Goal: Contribute content

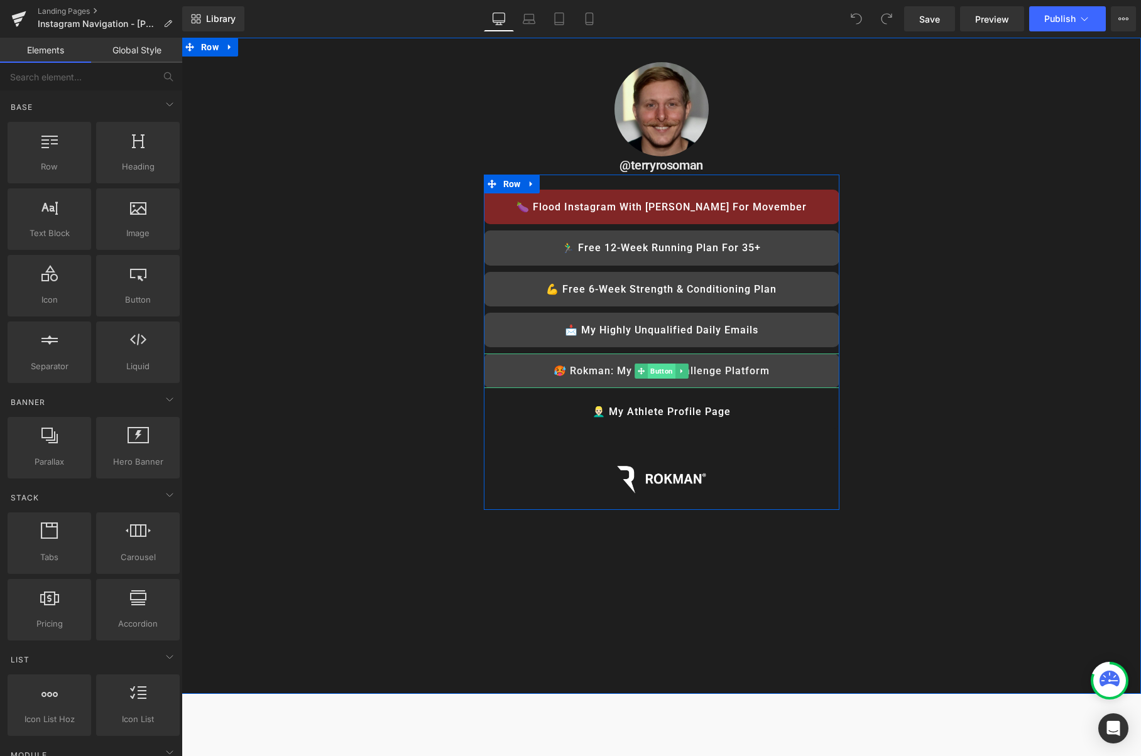
click at [665, 372] on span "Button" at bounding box center [662, 371] width 28 height 15
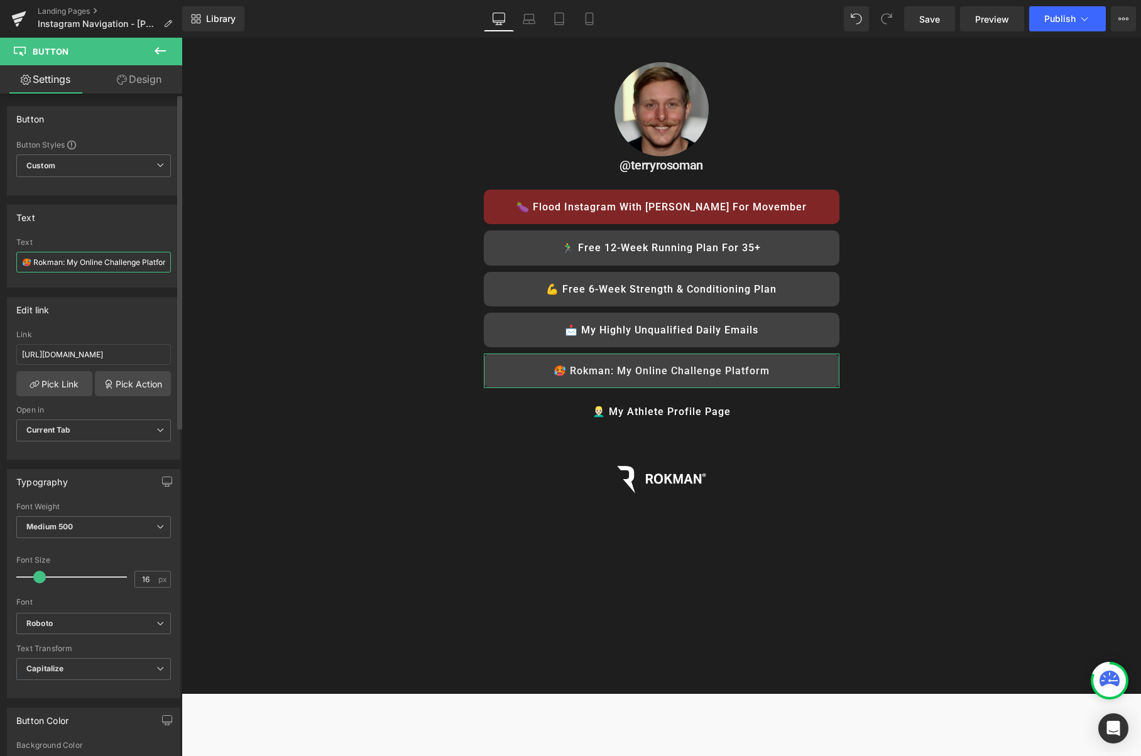
drag, startPoint x: 79, startPoint y: 260, endPoint x: 72, endPoint y: 261, distance: 6.3
click at [72, 261] on input "🥵 Rokman: My Online Challenge Platform" at bounding box center [93, 262] width 155 height 21
click at [67, 262] on input "🥵 Rokman: My Online Challenge Platform" at bounding box center [93, 262] width 155 height 21
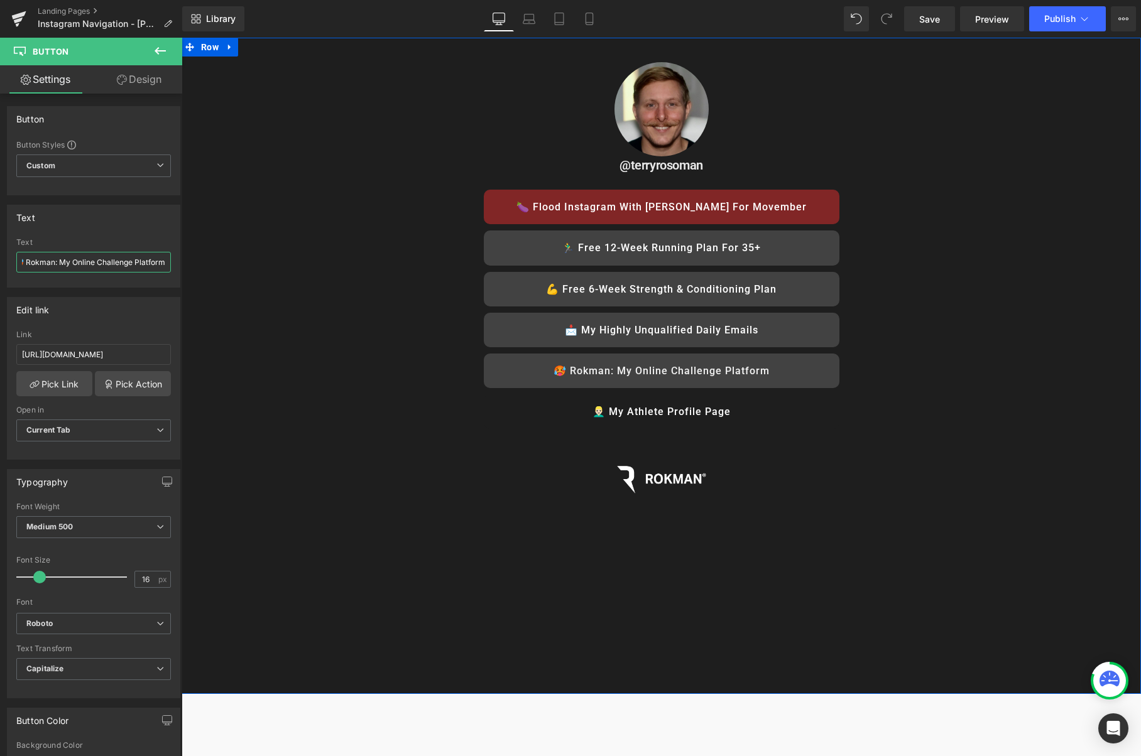
drag, startPoint x: 250, startPoint y: 302, endPoint x: 184, endPoint y: 266, distance: 75.0
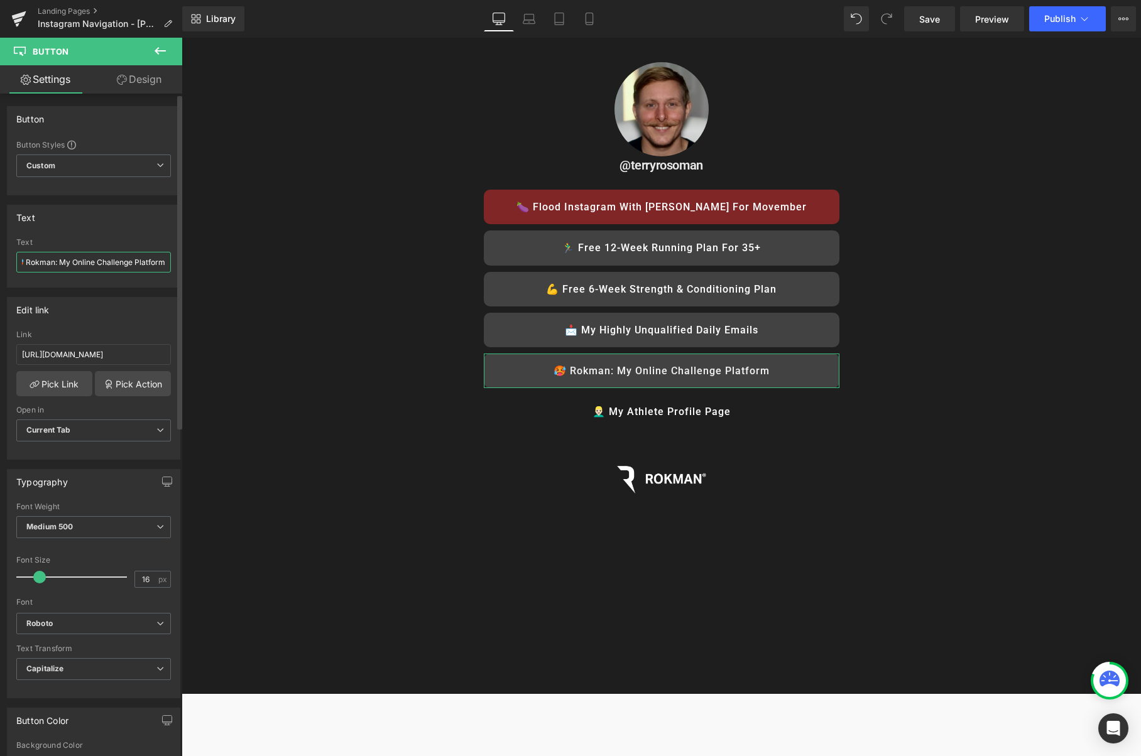
drag, startPoint x: 46, startPoint y: 261, endPoint x: 64, endPoint y: 262, distance: 18.3
click at [46, 261] on input "🥵 Rokman: My Online Challenge Platform" at bounding box center [93, 262] width 155 height 21
drag, startPoint x: 67, startPoint y: 261, endPoint x: 58, endPoint y: 262, distance: 9.4
click at [58, 262] on input "🥵 Rokman: My Online Challenge Platform" at bounding box center [93, 262] width 155 height 21
type input "🥵 Rokman: Online Challenge Platform"
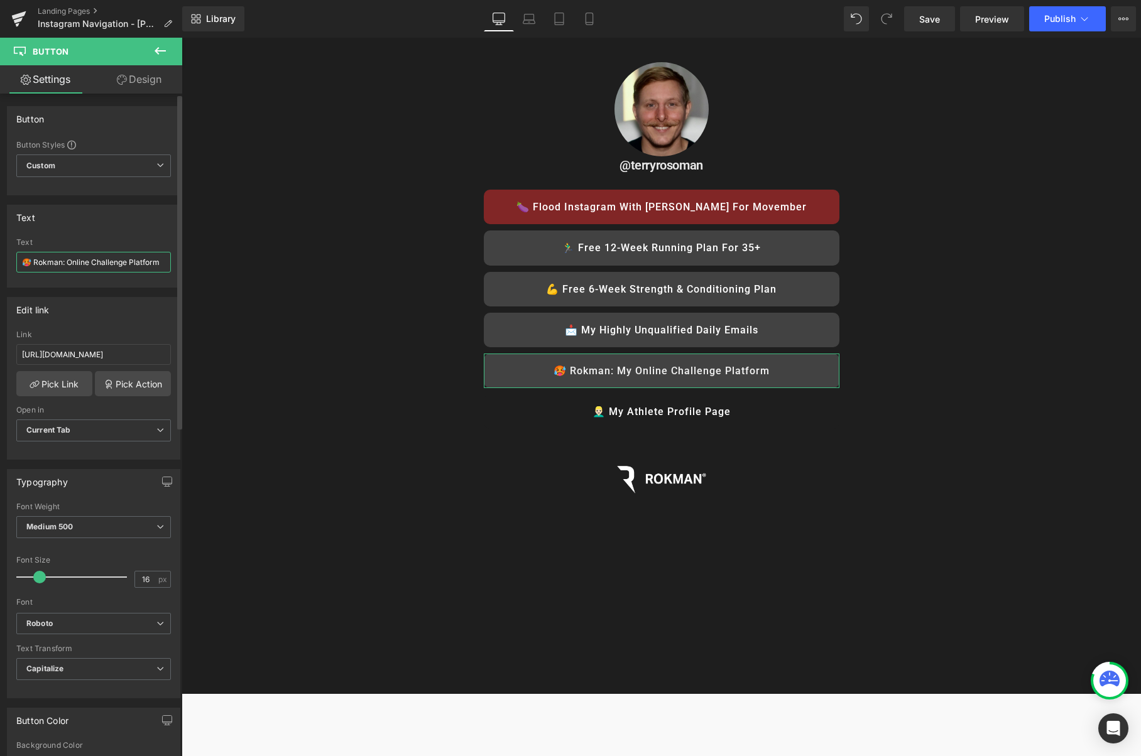
scroll to position [0, 0]
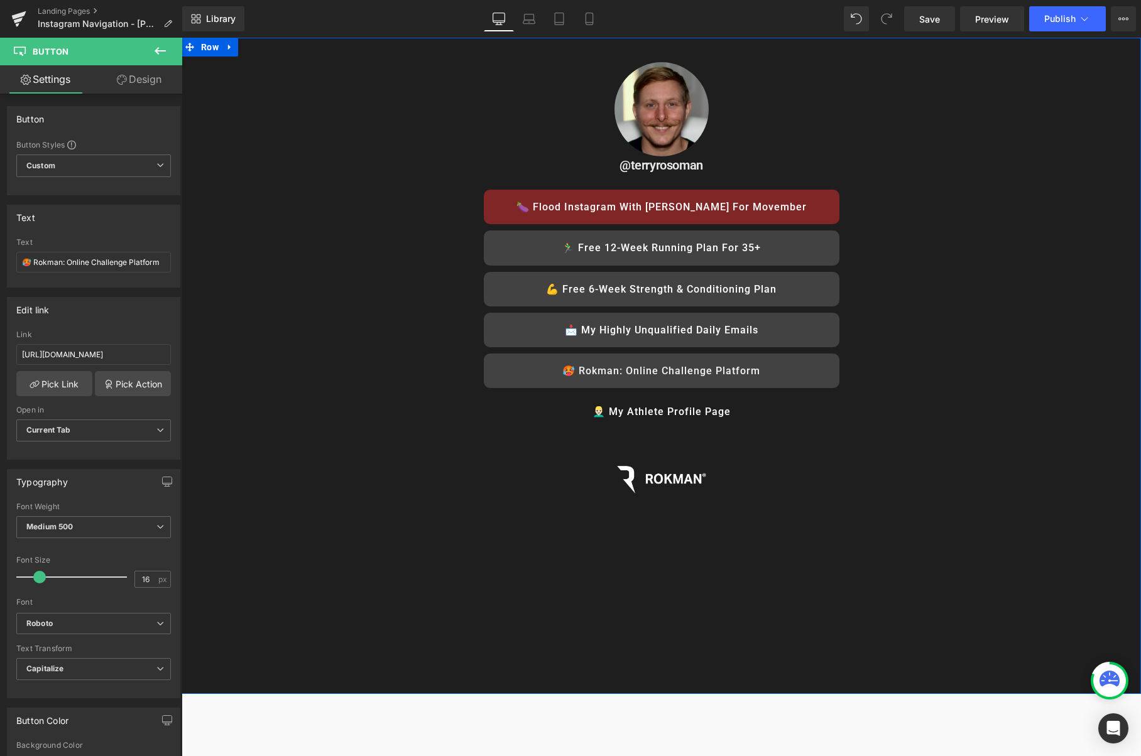
click at [952, 230] on div "Image @terryrosoman Heading 🍆 Flood Instagram with [PERSON_NAME] for Movember B…" at bounding box center [661, 299] width 959 height 484
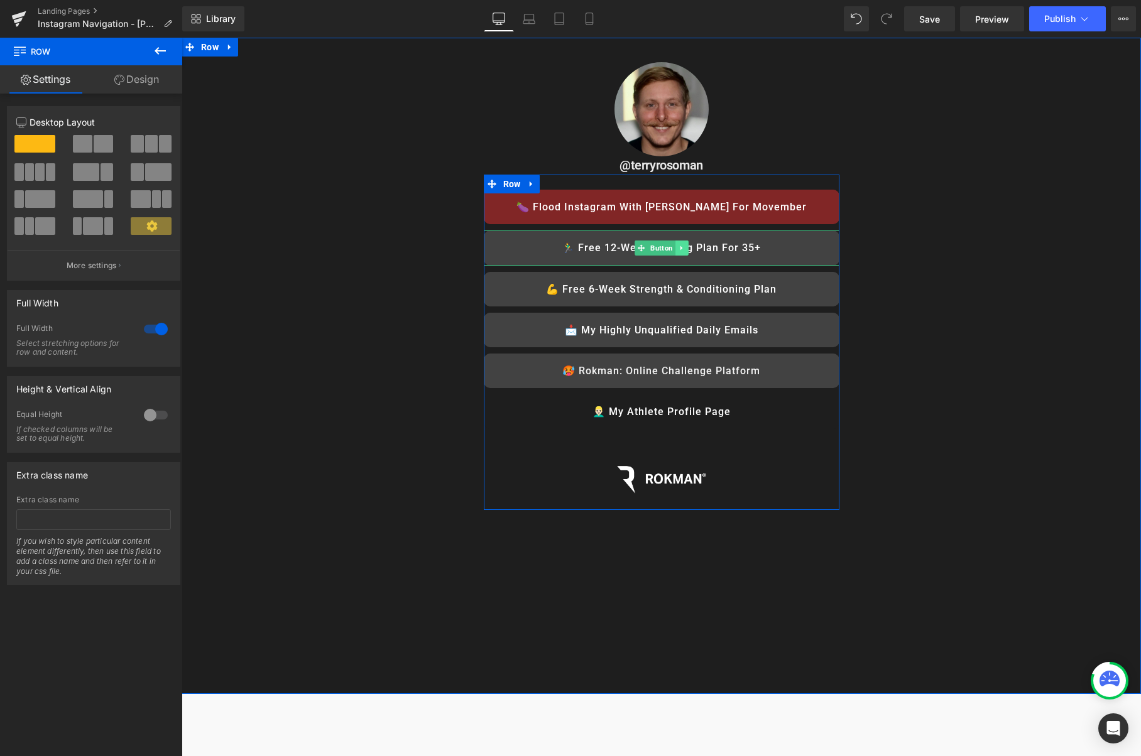
click at [687, 249] on link at bounding box center [681, 248] width 13 height 15
click at [677, 251] on icon at bounding box center [674, 247] width 7 height 7
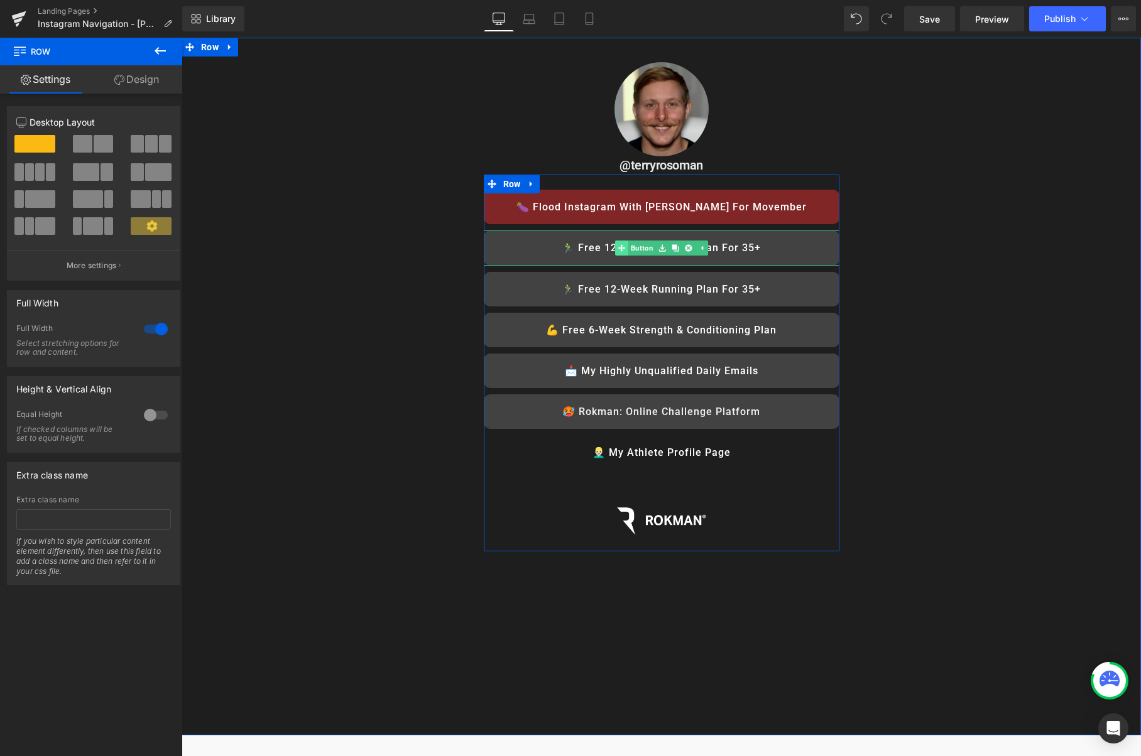
click at [636, 247] on link "Button" at bounding box center [635, 248] width 41 height 15
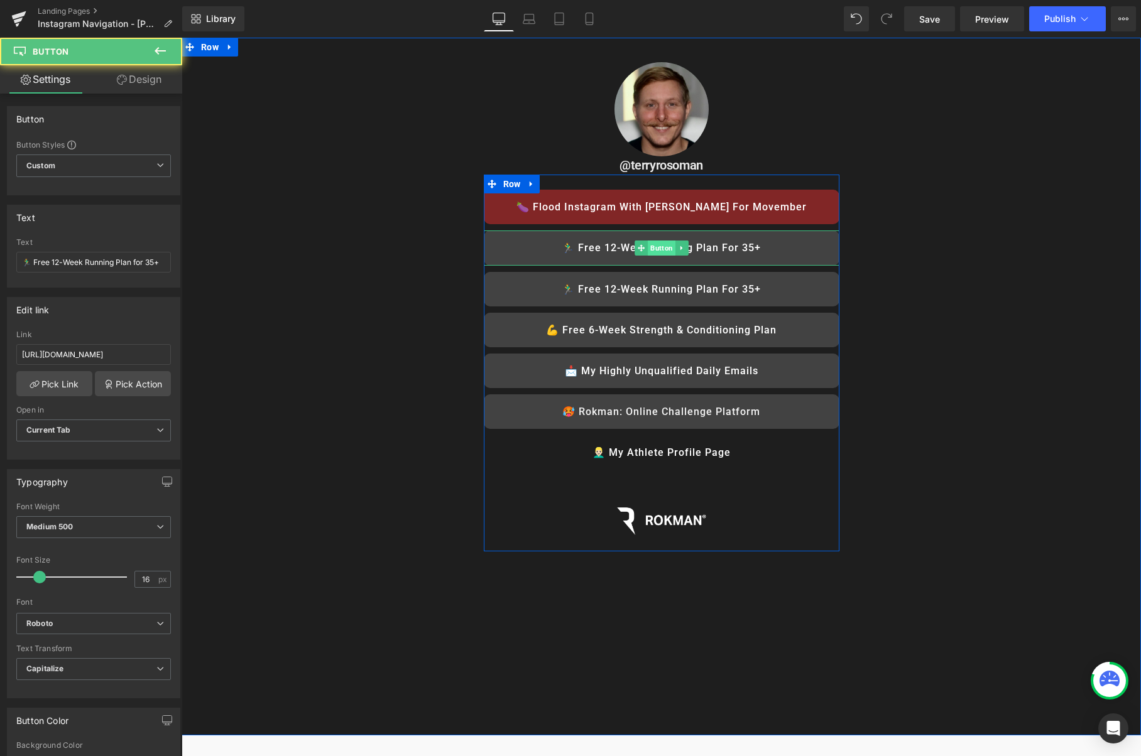
click at [654, 249] on span "Button" at bounding box center [662, 248] width 28 height 15
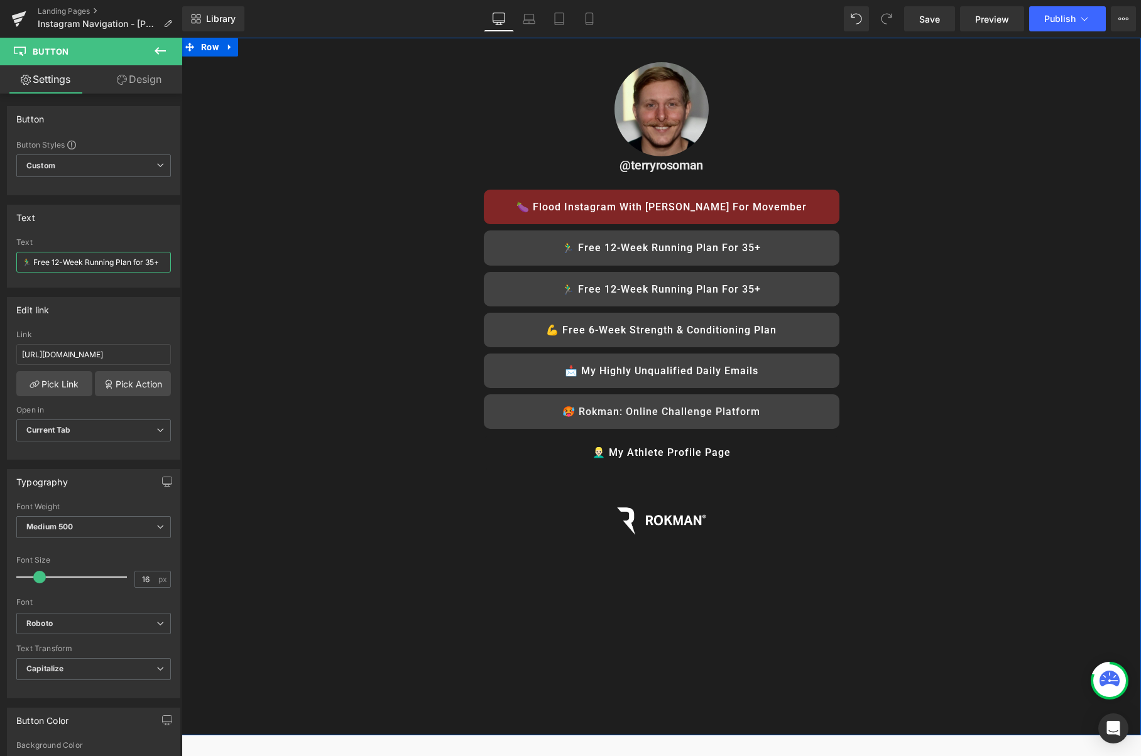
drag, startPoint x: 215, startPoint y: 302, endPoint x: 191, endPoint y: 268, distance: 42.4
type input "🏃‍♂️ My Favourite 31 Mindset Strategies"
click at [961, 214] on div "Image @terryrosoman Heading 🍆 Flood Instagram with [PERSON_NAME] for Movember B…" at bounding box center [661, 319] width 959 height 525
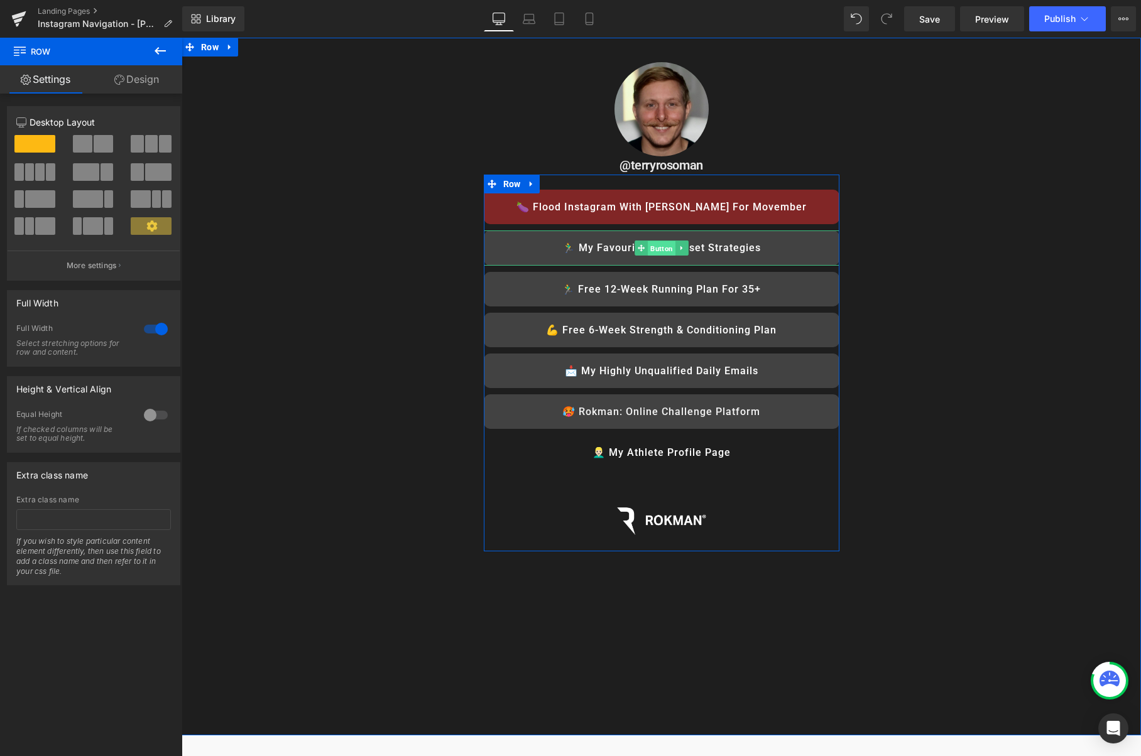
click at [660, 246] on span "Button" at bounding box center [662, 248] width 28 height 15
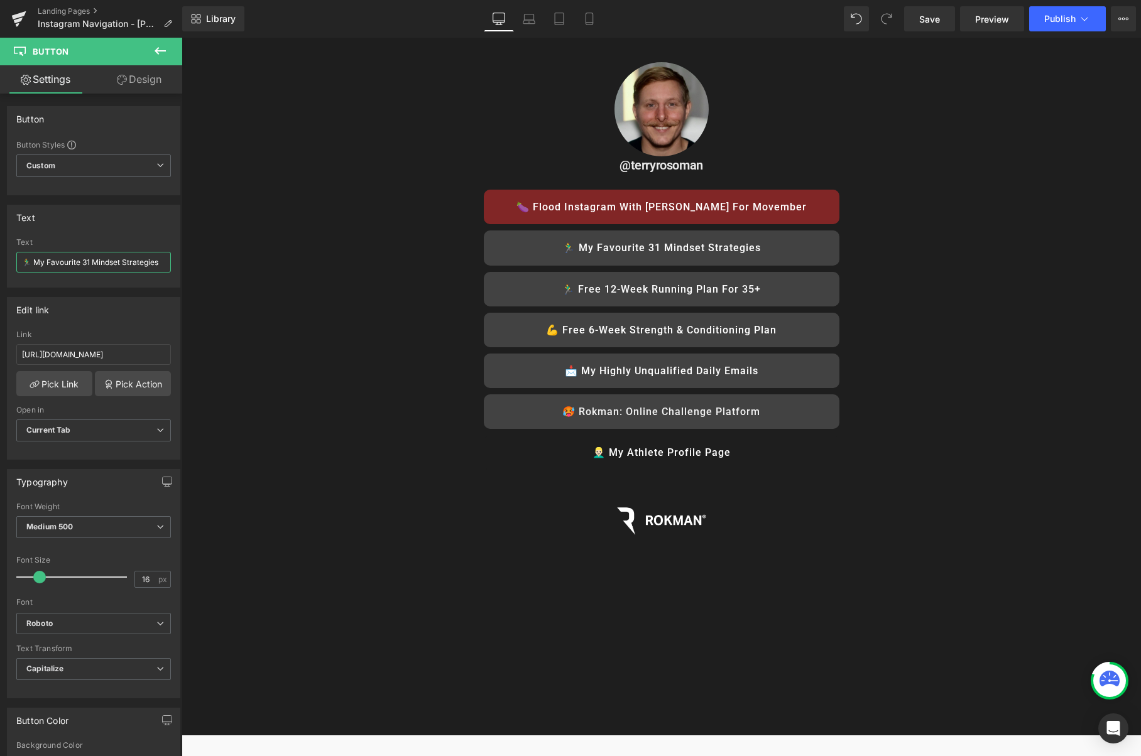
drag, startPoint x: 27, startPoint y: 262, endPoint x: -9, endPoint y: 259, distance: 36.5
click at [0, 259] on html "Button You are previewing how the will restyle your page. You can not edit Elem…" at bounding box center [570, 378] width 1141 height 756
paste input "text"
type input "🧠 My Favourite 31 Mindset Strategies"
click at [111, 356] on input "[URL][DOMAIN_NAME]" at bounding box center [93, 354] width 155 height 21
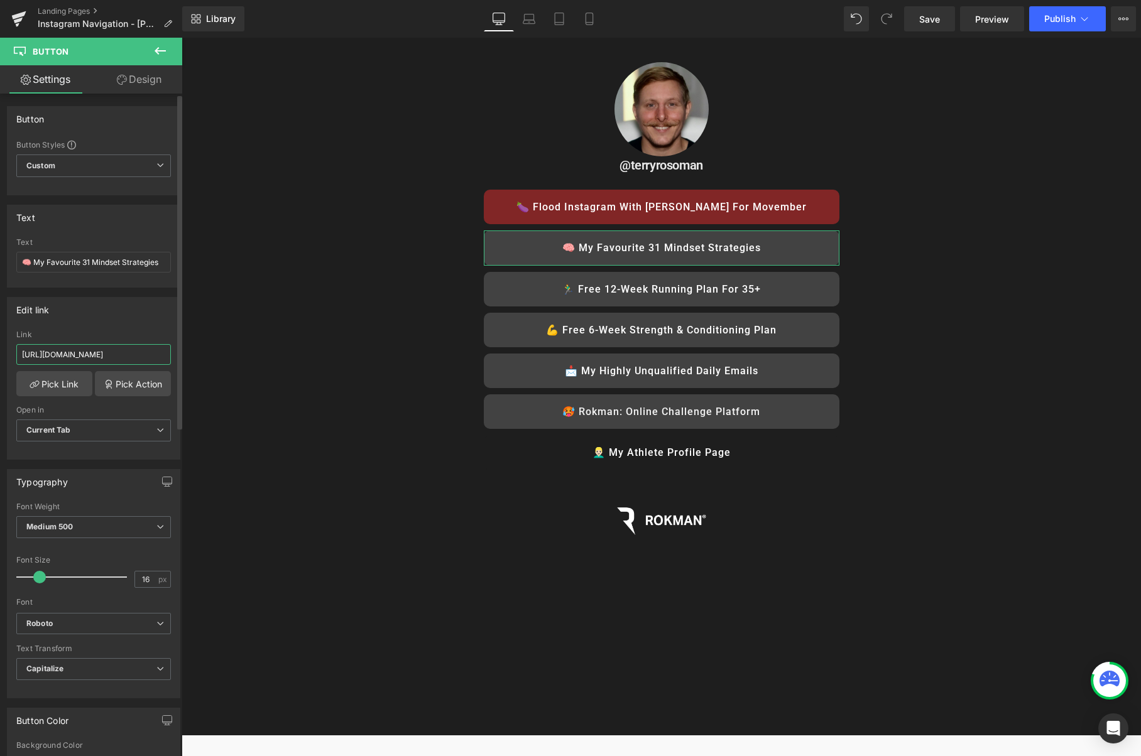
paste input "31-mindset-strategies"
type input "[URL][DOMAIN_NAME]"
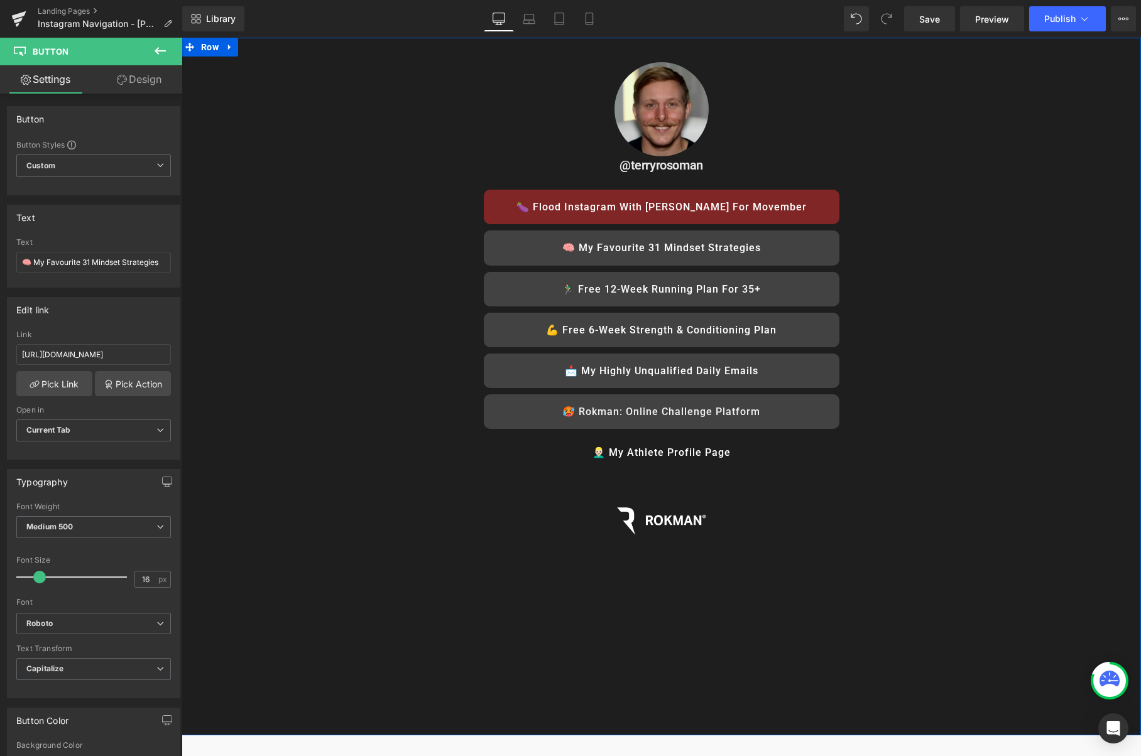
click at [985, 236] on div "Image @terryrosoman Heading 🍆 Flood Instagram with Dick Pics for Movember Butto…" at bounding box center [661, 319] width 959 height 525
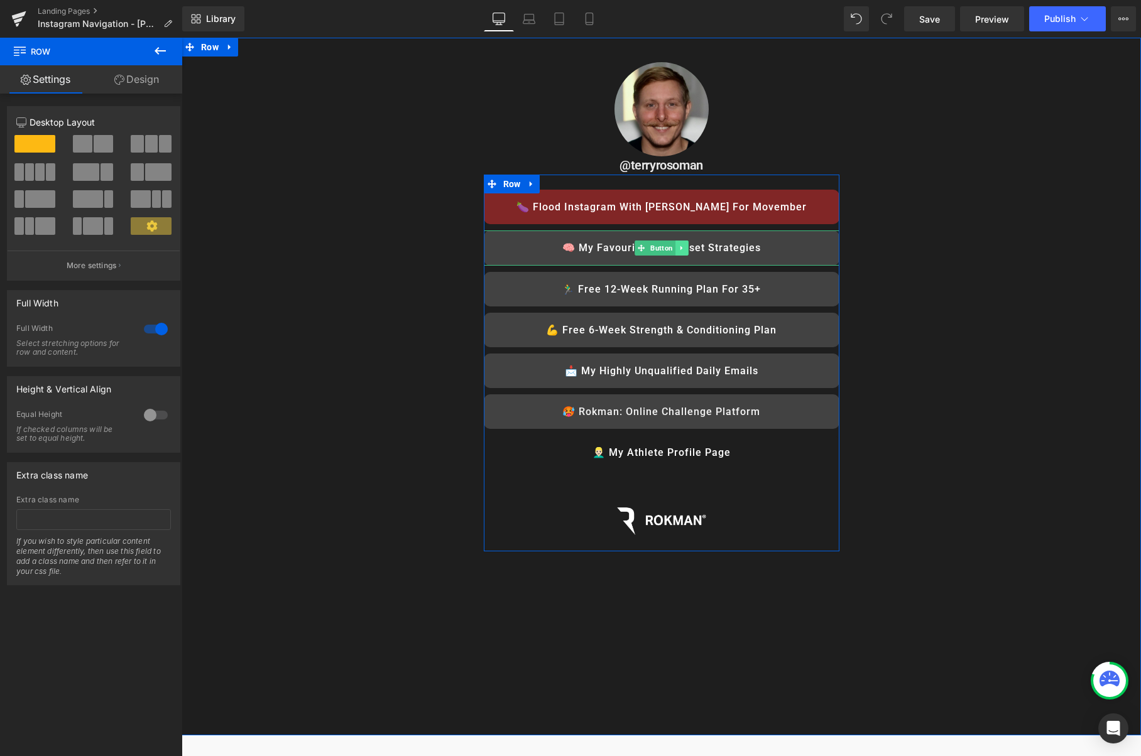
click at [685, 250] on icon at bounding box center [681, 248] width 7 height 8
click at [678, 248] on icon at bounding box center [674, 247] width 7 height 7
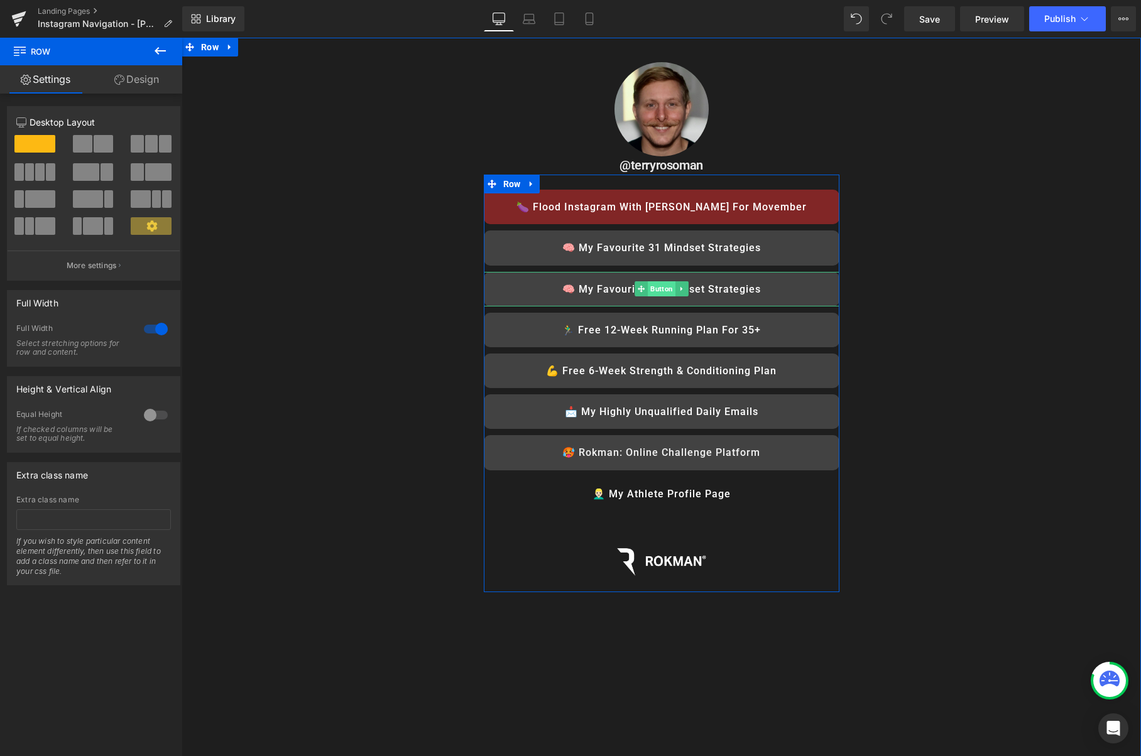
click at [658, 291] on span "Button" at bounding box center [662, 288] width 28 height 15
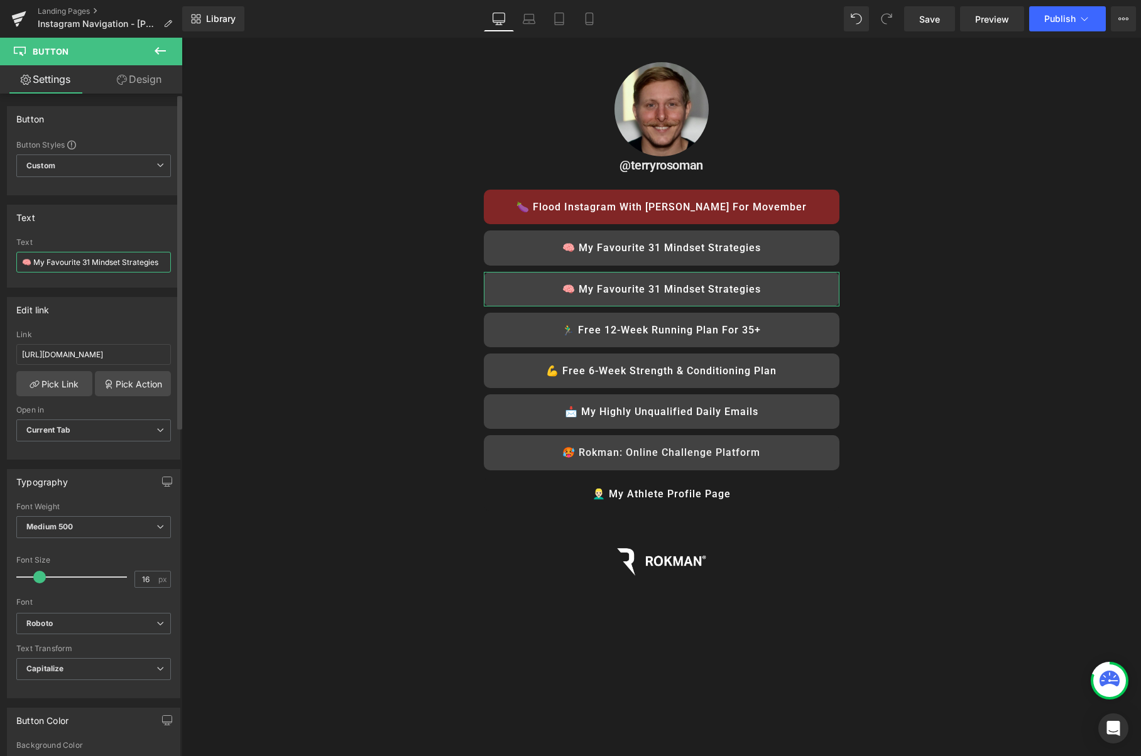
drag, startPoint x: 35, startPoint y: 263, endPoint x: 172, endPoint y: 268, distance: 137.7
click at [172, 268] on div "🧠 My Favourite 31 Mindset Strategies Text 🧠 My Favourite 31 Mindset Strategies" at bounding box center [94, 262] width 172 height 49
type input "🧠 Rokman Podcast"
click at [83, 359] on input "[URL][DOMAIN_NAME]" at bounding box center [93, 354] width 155 height 21
paste input "[DOMAIN_NAME][URL]"
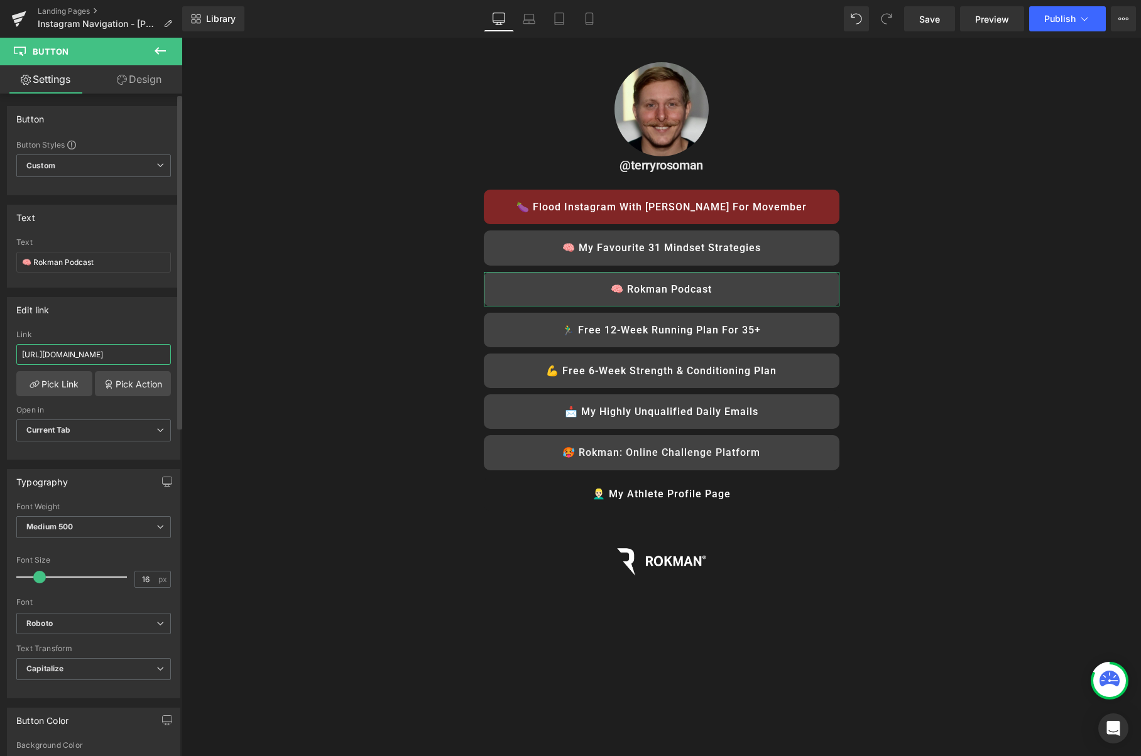
scroll to position [0, 361]
drag, startPoint x: 315, startPoint y: 394, endPoint x: 232, endPoint y: 357, distance: 90.6
drag, startPoint x: 286, startPoint y: 393, endPoint x: 238, endPoint y: 357, distance: 59.7
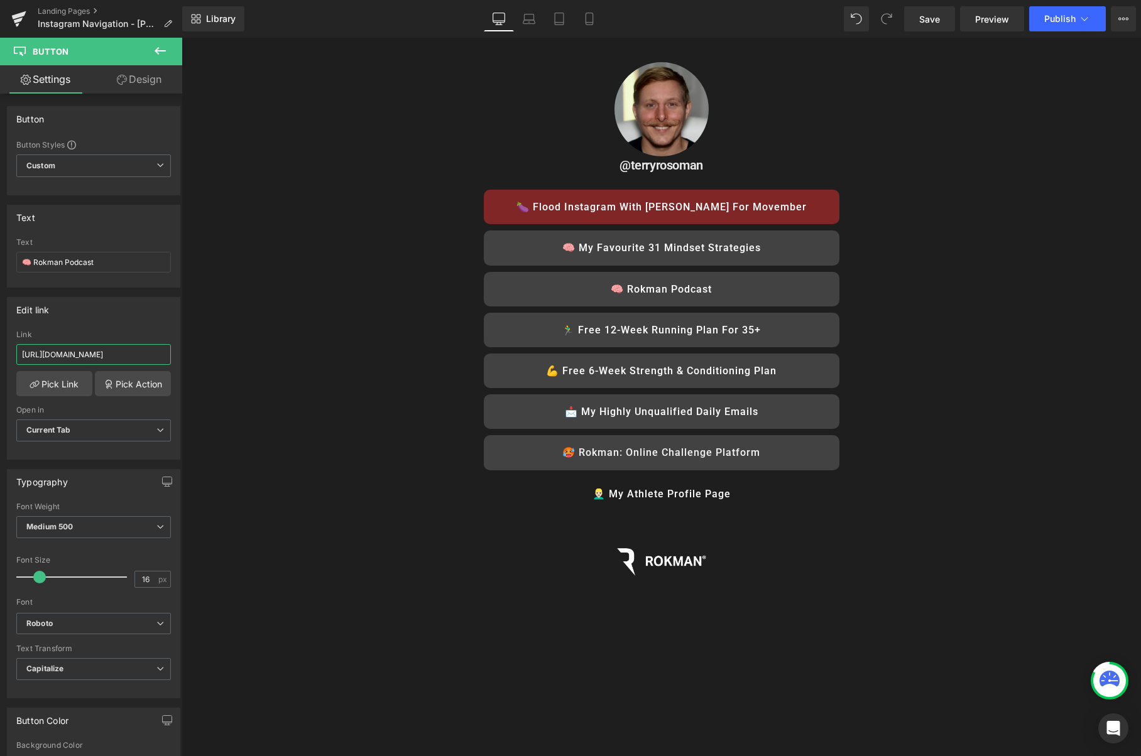
type input "[URL][DOMAIN_NAME]"
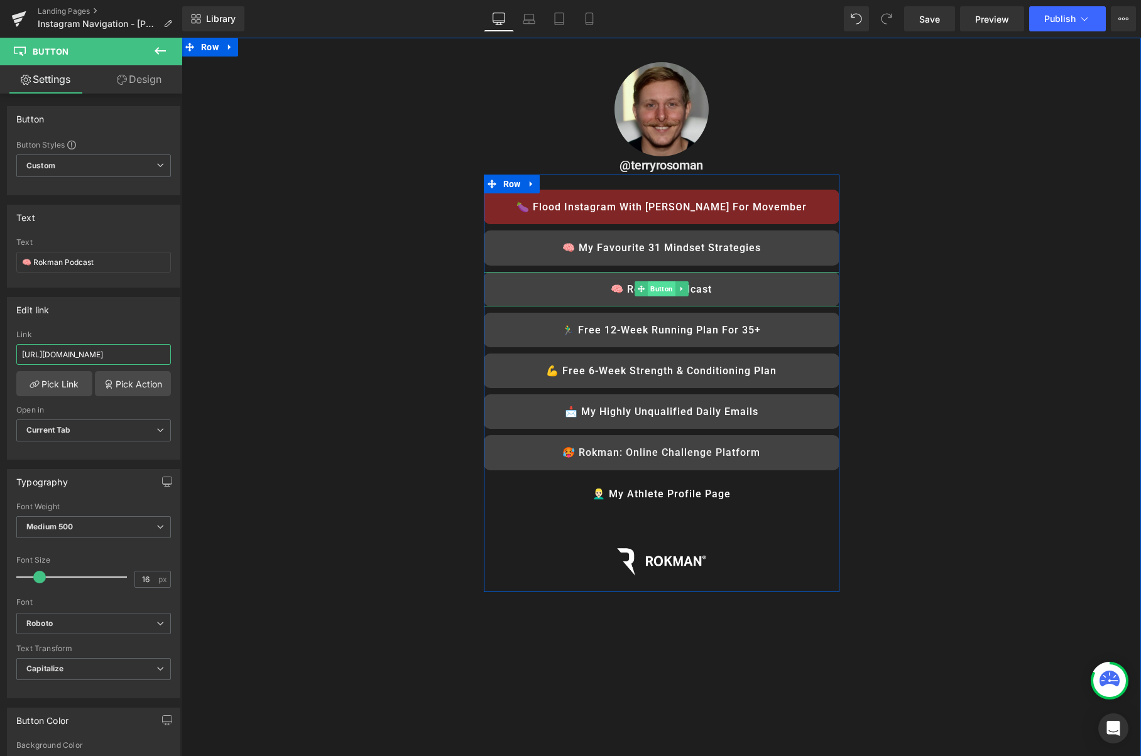
click at [661, 288] on span "Button" at bounding box center [662, 288] width 28 height 15
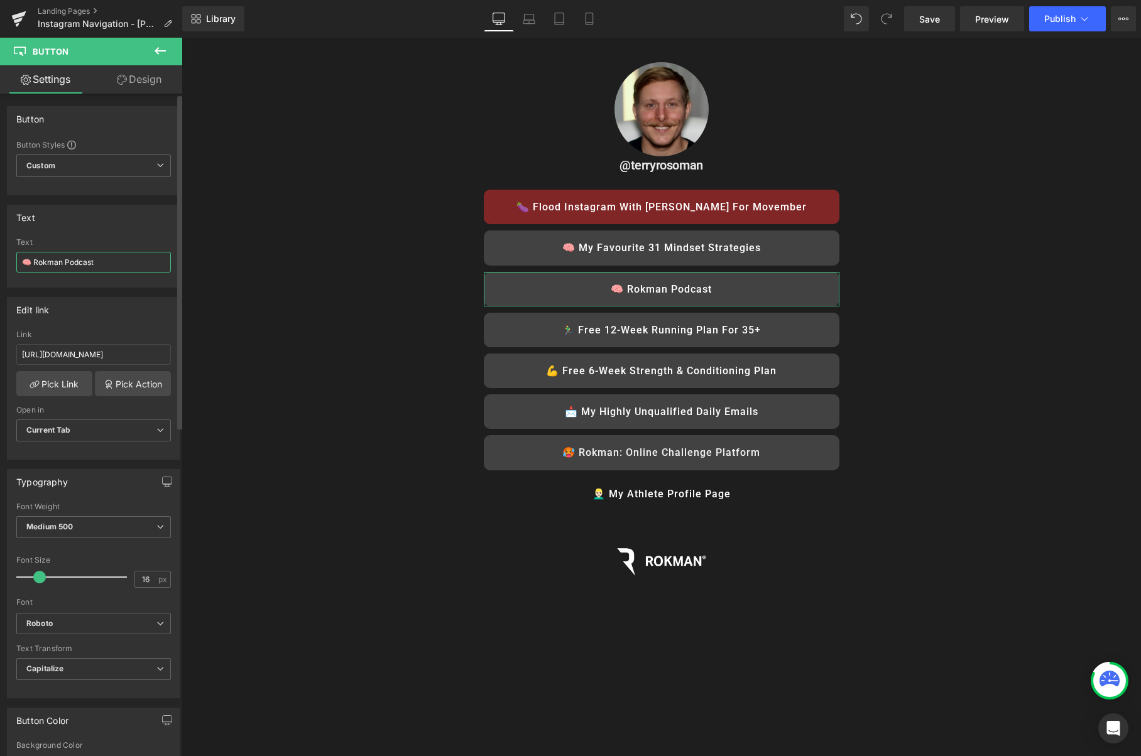
drag, startPoint x: 30, startPoint y: 263, endPoint x: 13, endPoint y: 263, distance: 17.0
click at [13, 263] on div "🧠 Rokman Podcast Text 🧠 Rokman Podcast" at bounding box center [94, 262] width 172 height 49
paste input "️"
type input "🎙️ Rokman Podcast"
click at [298, 257] on div "Image @terryrosoman Heading 🍆 Flood Instagram with [PERSON_NAME] for Movember B…" at bounding box center [661, 340] width 959 height 566
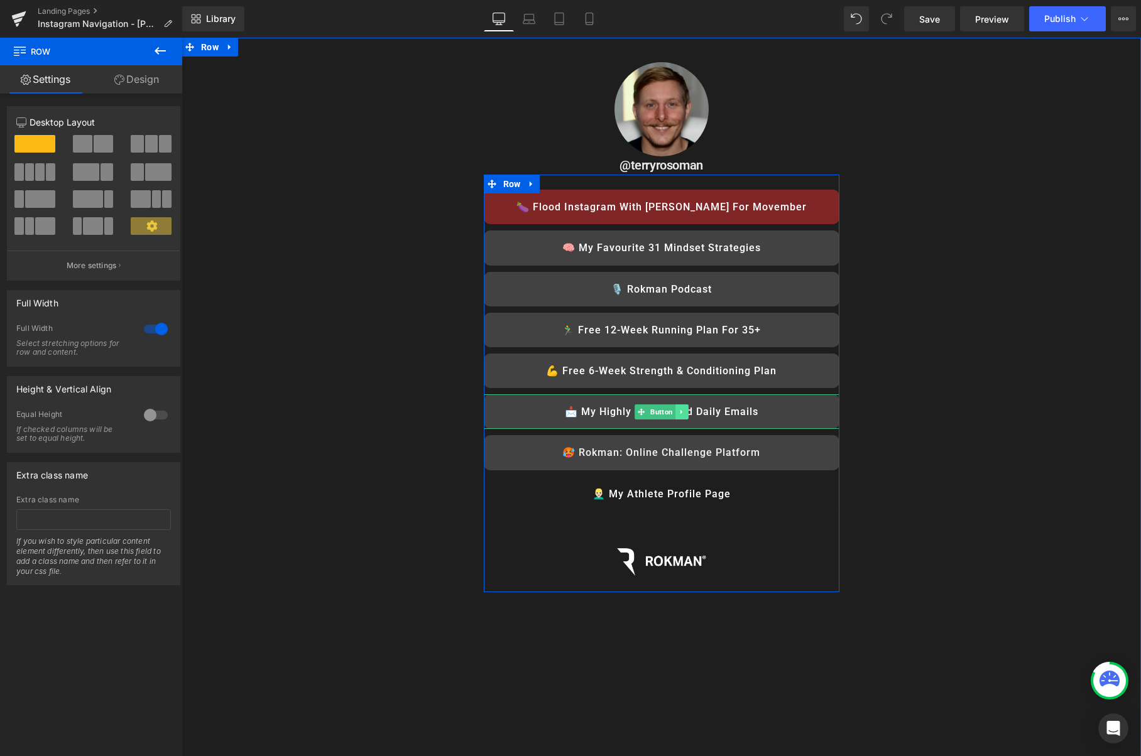
click at [687, 413] on link at bounding box center [681, 412] width 13 height 15
click at [687, 413] on icon at bounding box center [688, 412] width 7 height 8
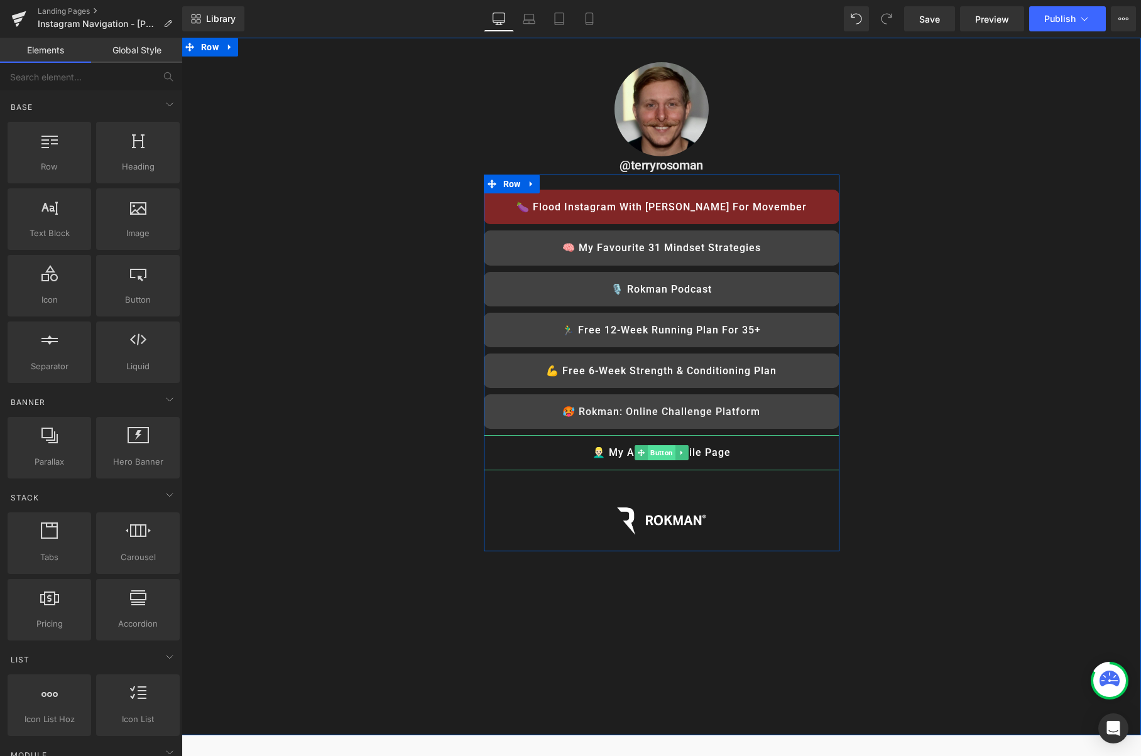
click at [659, 455] on span "Button" at bounding box center [662, 452] width 28 height 15
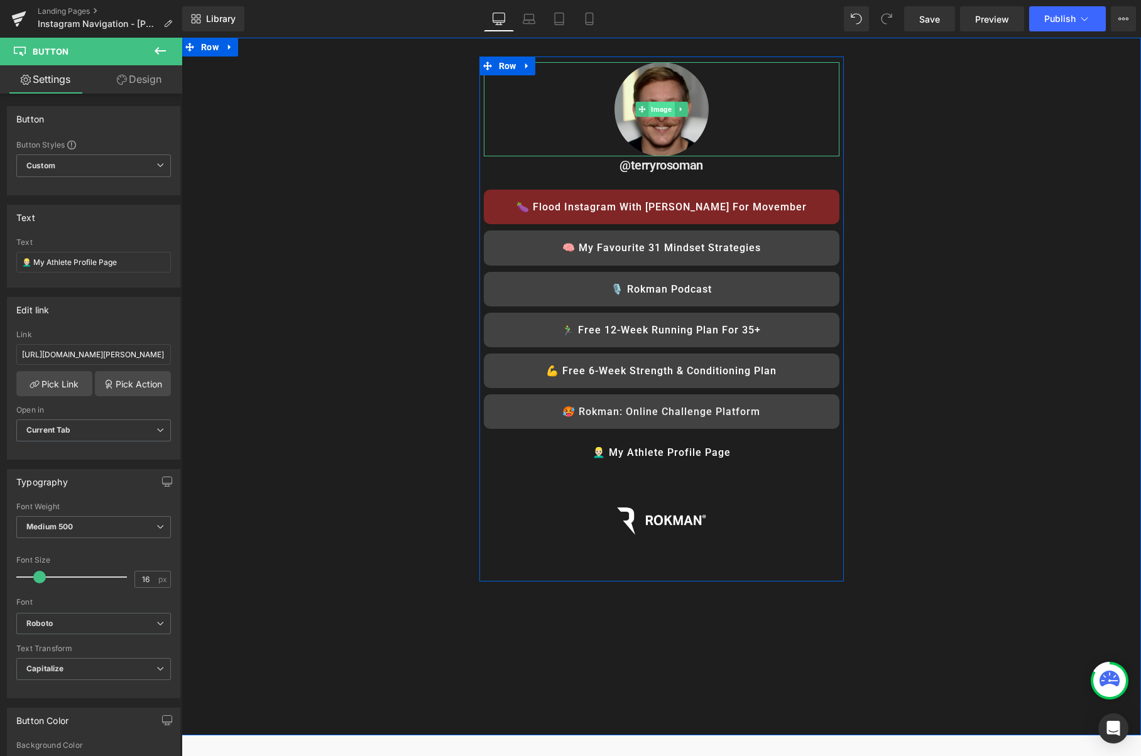
click at [658, 106] on span "Image" at bounding box center [661, 109] width 26 height 15
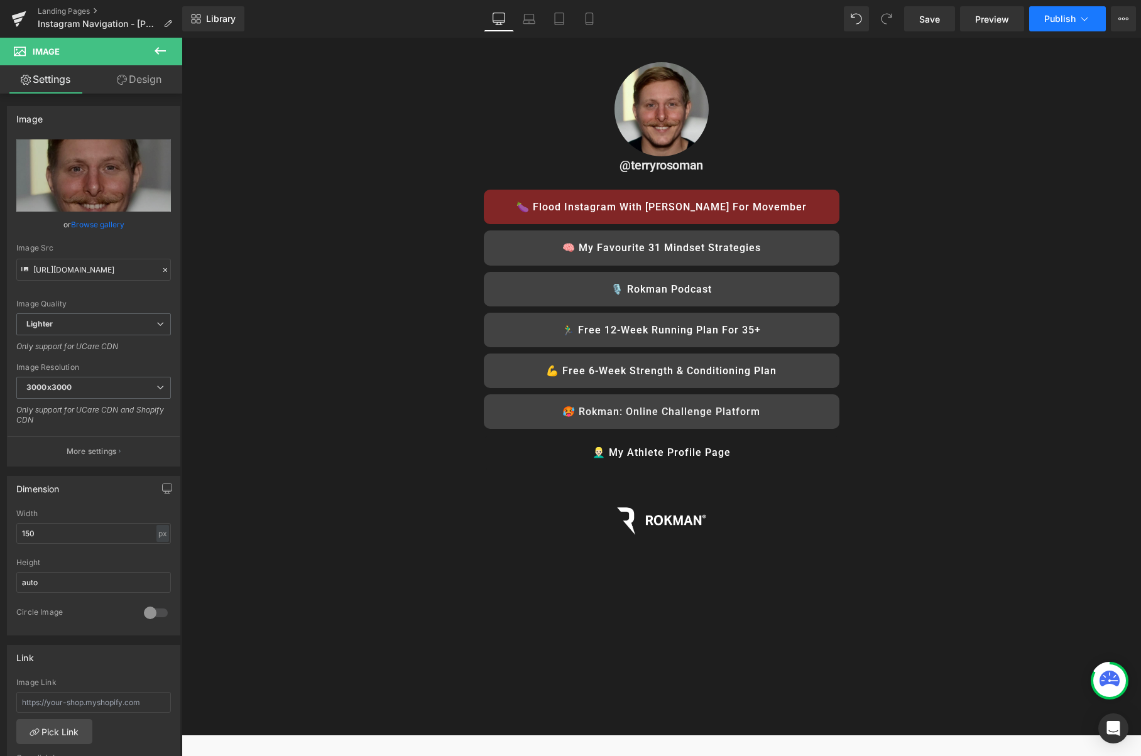
click at [1075, 17] on span "Publish" at bounding box center [1059, 19] width 31 height 10
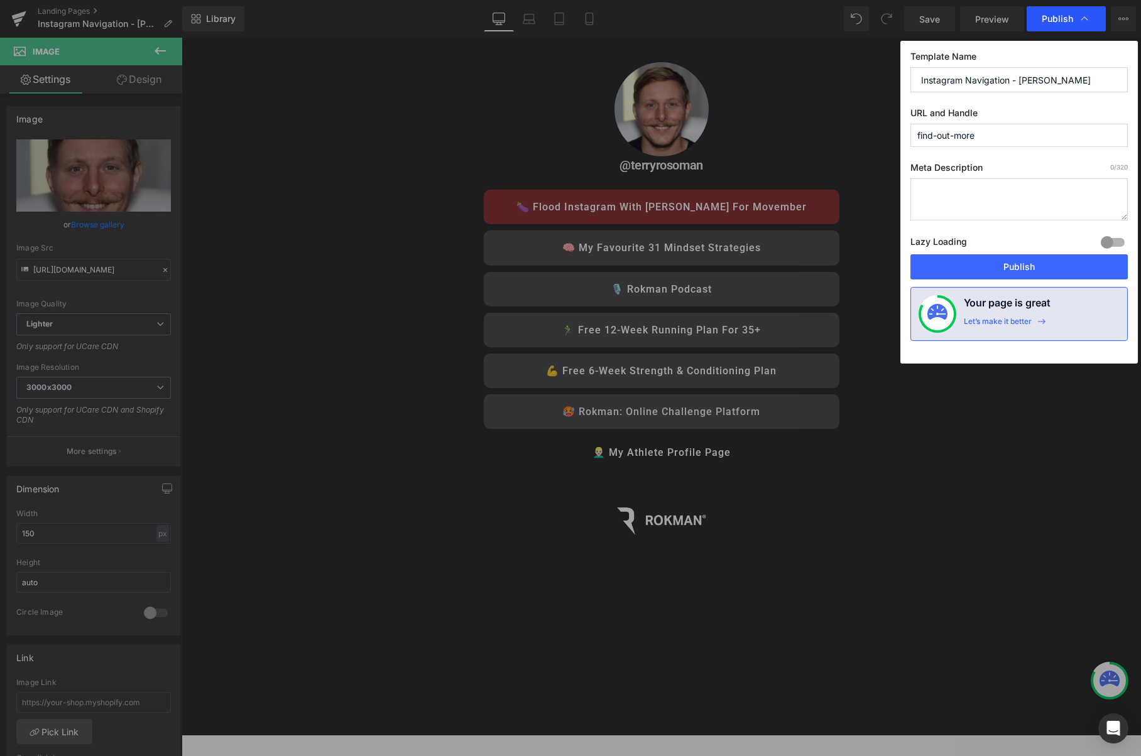
click at [1080, 13] on icon at bounding box center [1084, 19] width 13 height 13
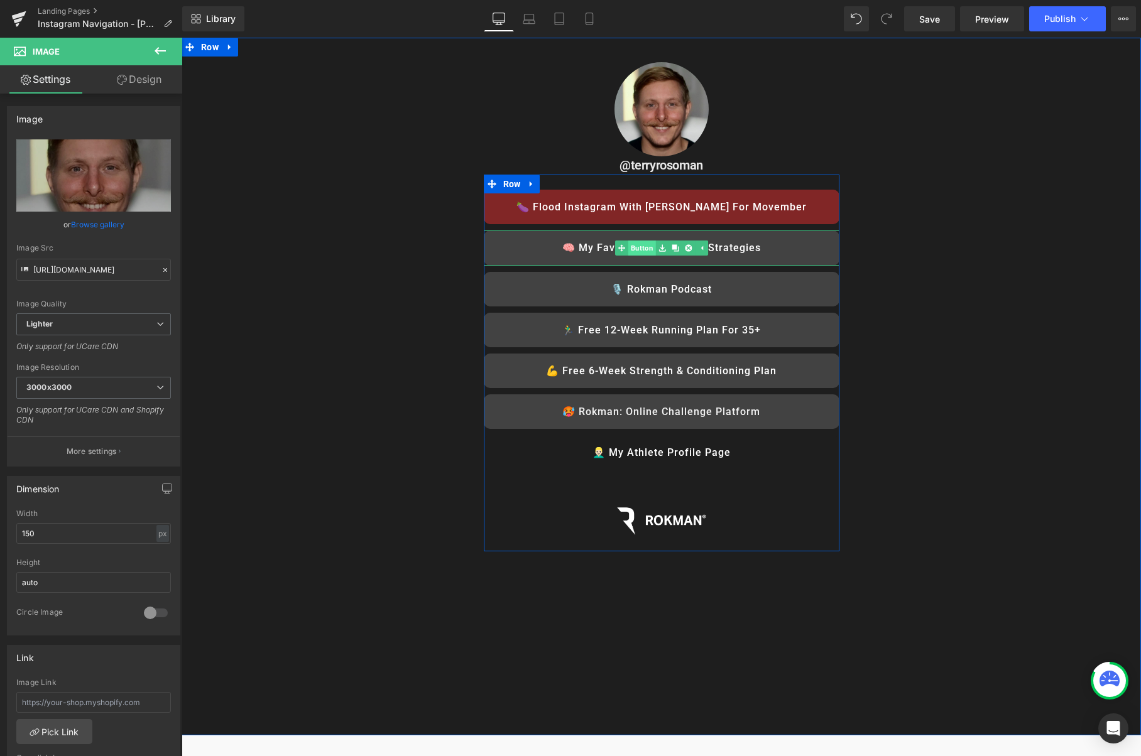
click at [646, 246] on span "Button" at bounding box center [642, 248] width 28 height 15
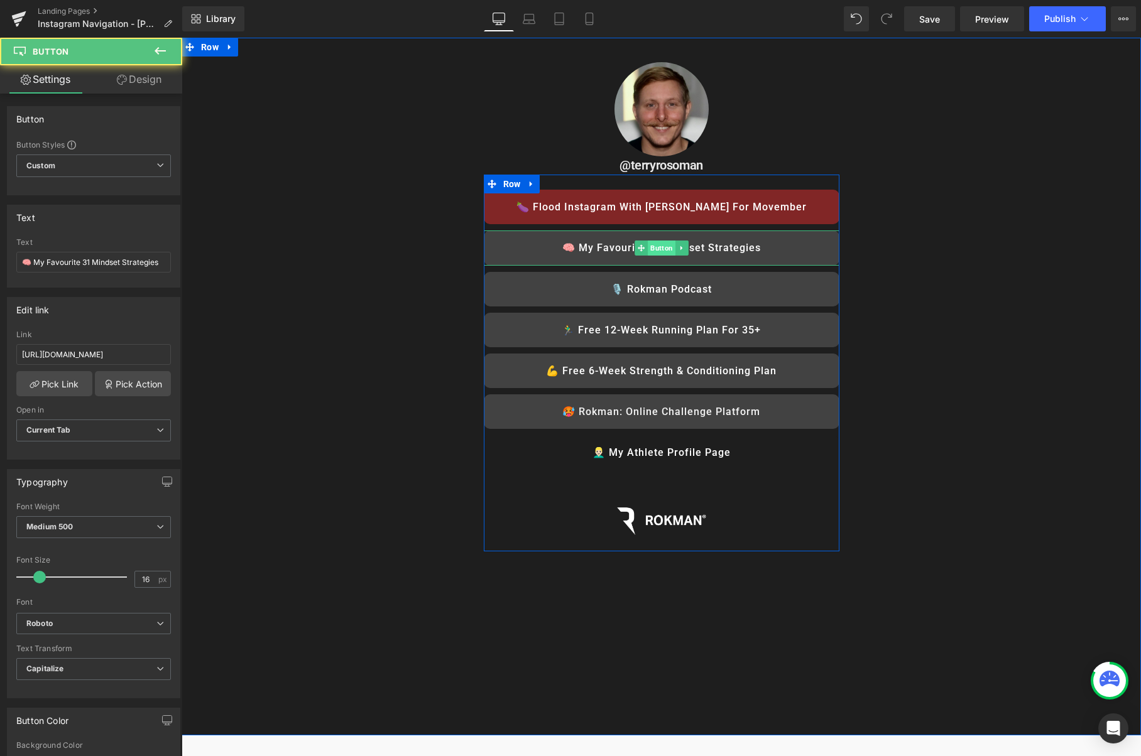
click at [655, 247] on span "Button" at bounding box center [662, 248] width 28 height 15
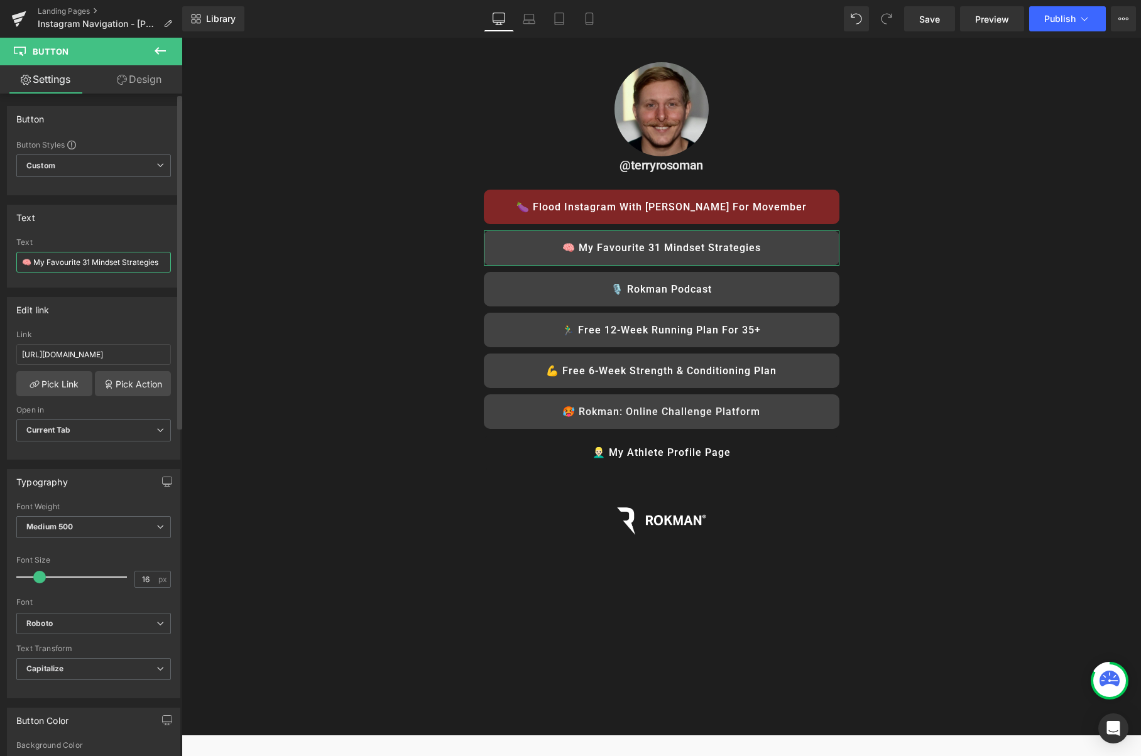
drag, startPoint x: 83, startPoint y: 263, endPoint x: 34, endPoint y: 261, distance: 49.0
click at [34, 261] on input "🧠 My Favourite 31 Mindset Strategies" at bounding box center [93, 262] width 155 height 21
type input "🧠 31 Mindset Strategies"
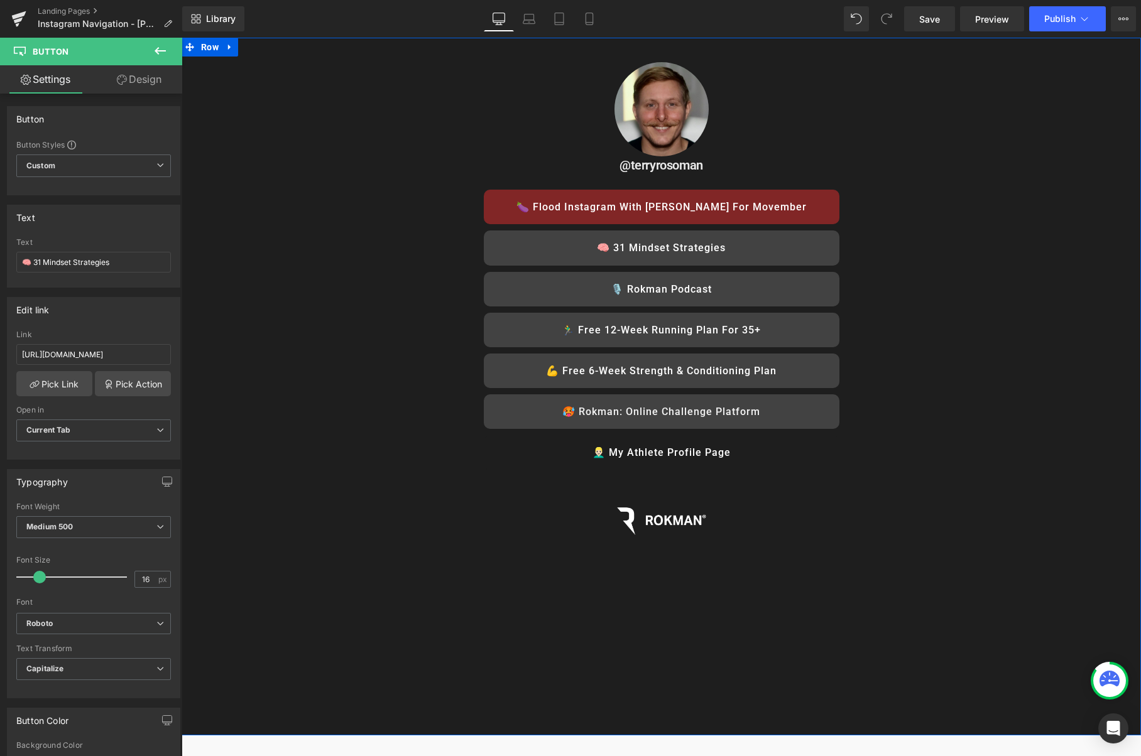
click at [881, 212] on div "Image @terryrosoman Heading 🍆 Flood Instagram with Dick Pics for Movember Butto…" at bounding box center [661, 319] width 959 height 525
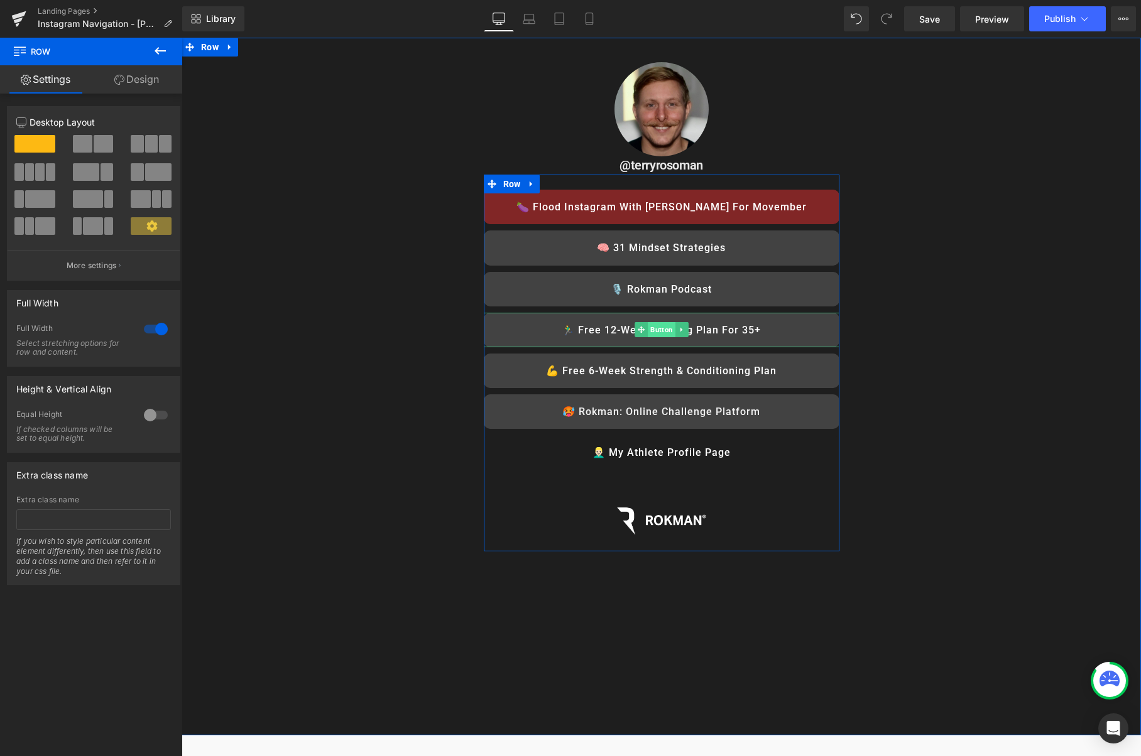
click at [663, 330] on span "Button" at bounding box center [662, 329] width 28 height 15
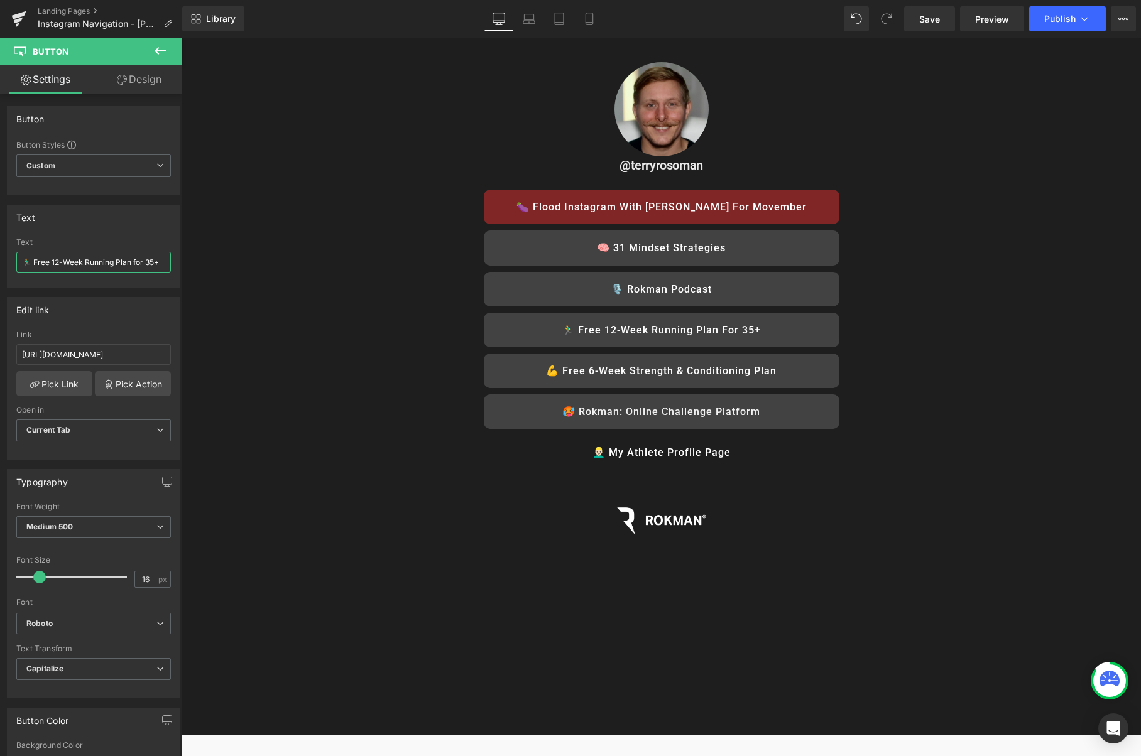
drag, startPoint x: 310, startPoint y: 299, endPoint x: 209, endPoint y: 263, distance: 107.9
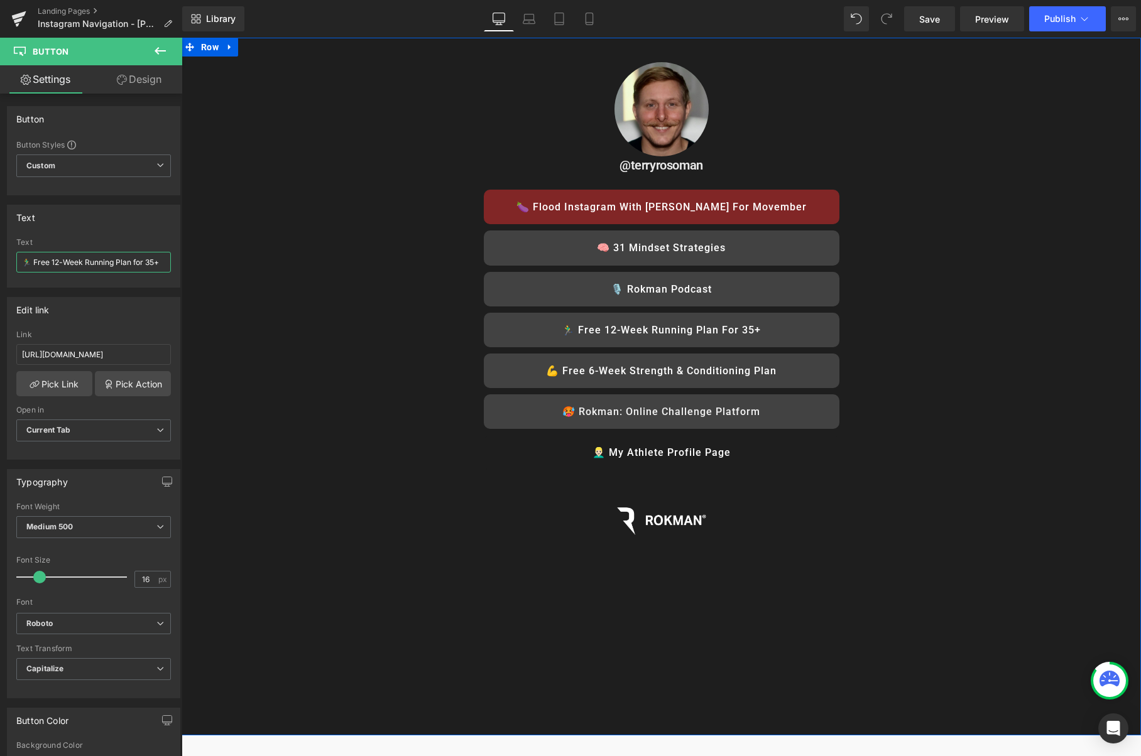
type input "🏃‍♂️ Free 12-Week Running Plan"
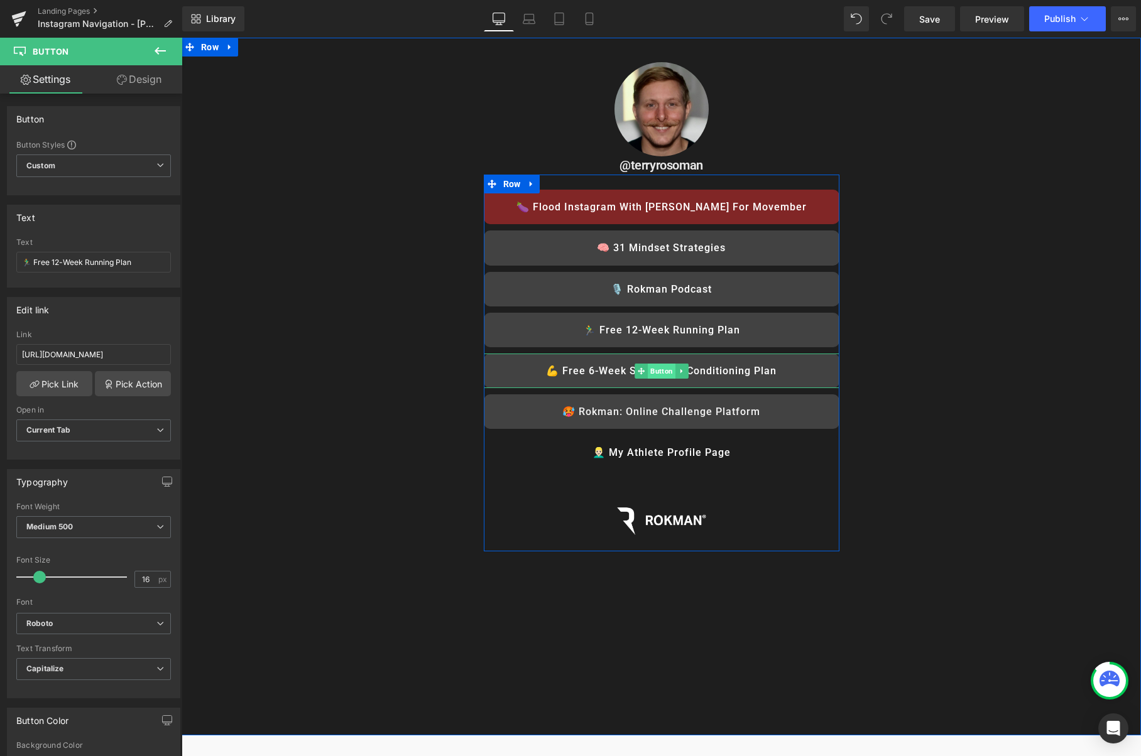
click at [660, 371] on span "Button" at bounding box center [662, 371] width 28 height 15
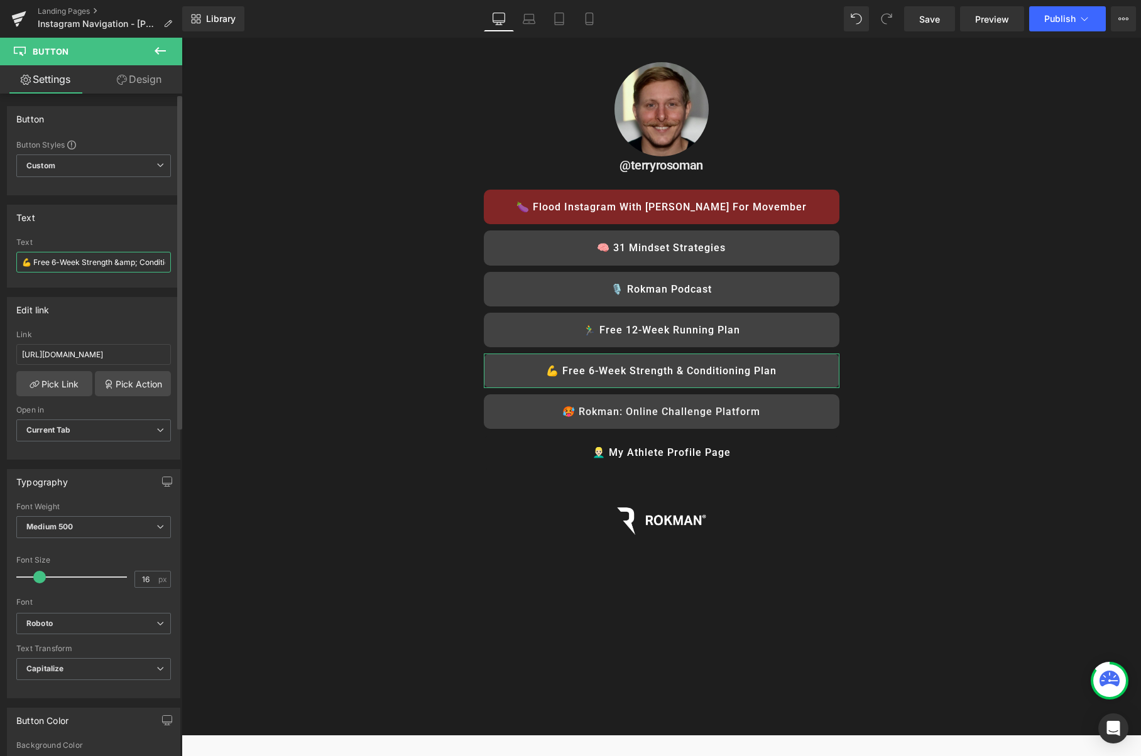
drag, startPoint x: 52, startPoint y: 261, endPoint x: 83, endPoint y: 261, distance: 30.8
click at [83, 261] on input "💪 Free 6-Week Strength &amp; Conditioning plan" at bounding box center [93, 262] width 155 height 21
type input "💪 Free Strength &amp; Conditioning plan"
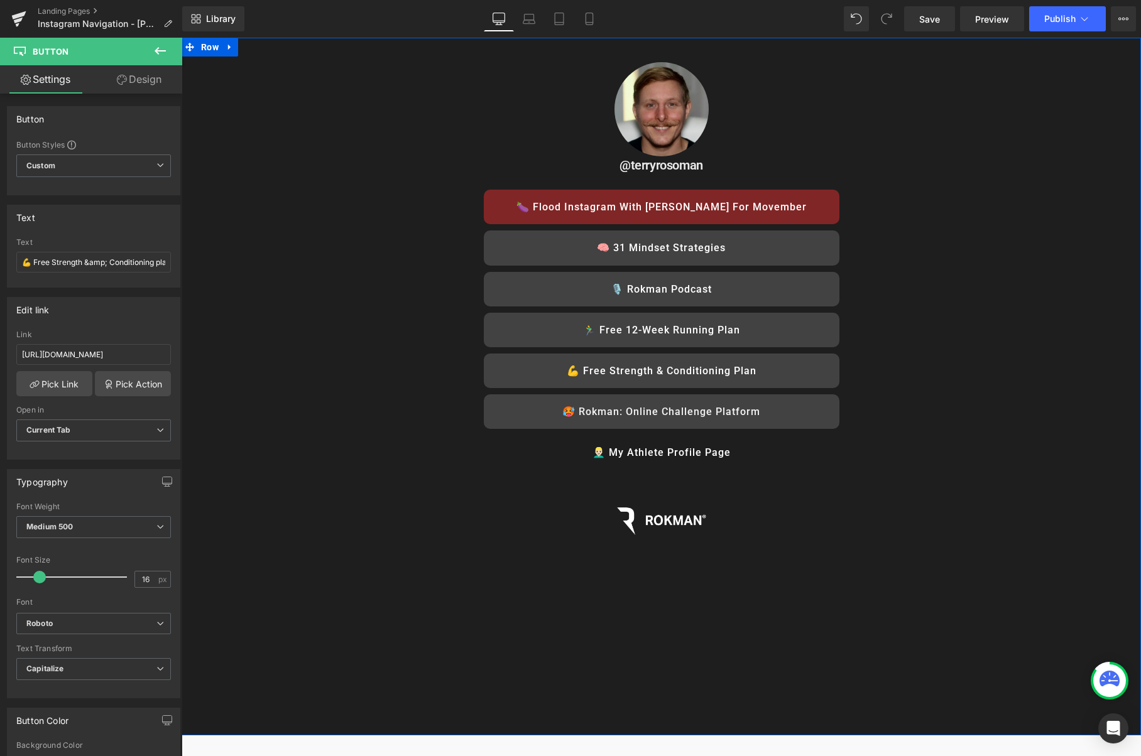
click at [927, 318] on div "Image @terryrosoman Heading 🍆 Flood Instagram with Dick Pics for Movember Butto…" at bounding box center [661, 319] width 959 height 525
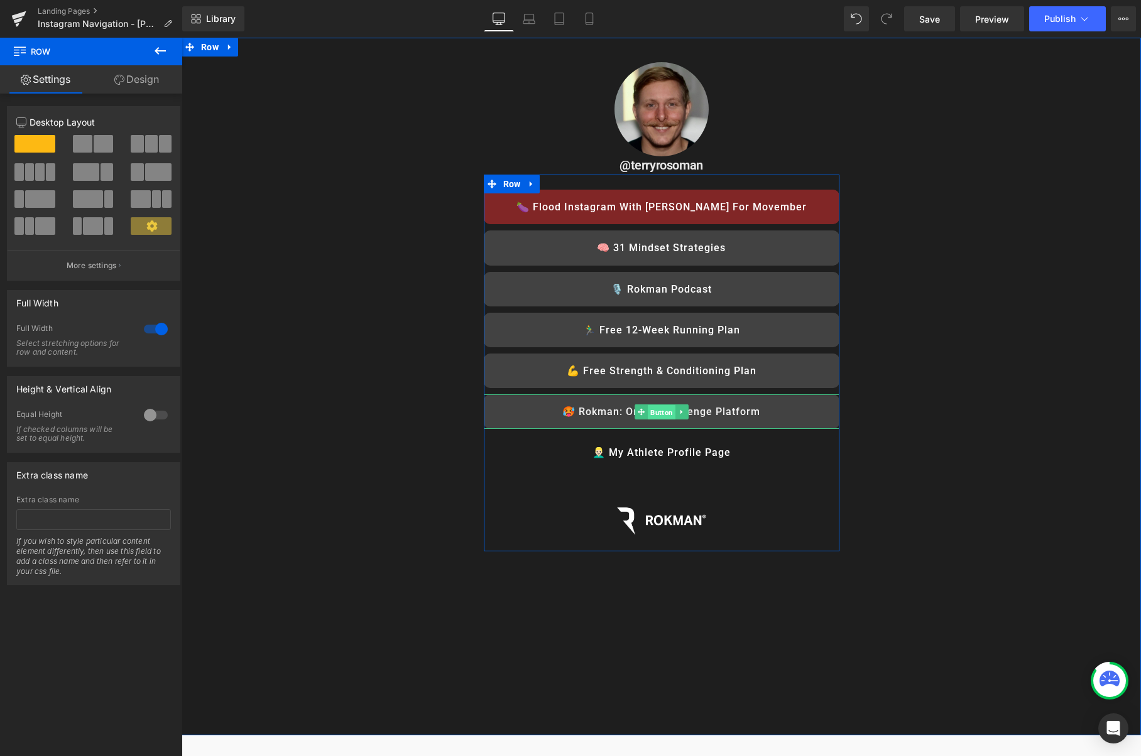
click at [666, 412] on span "Button" at bounding box center [662, 412] width 28 height 15
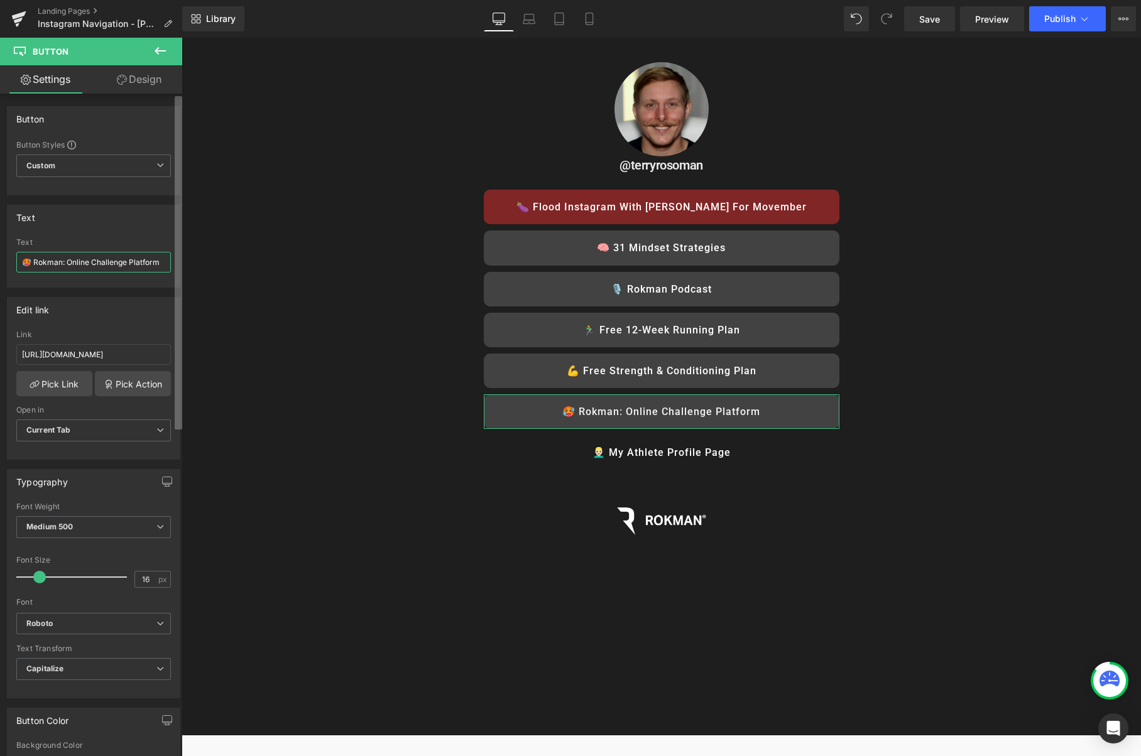
drag, startPoint x: 118, startPoint y: 266, endPoint x: 178, endPoint y: 267, distance: 60.3
click at [178, 267] on div "Button Button Styles Custom Custom Setup Global Style Custom Setup Global Style…" at bounding box center [91, 428] width 182 height 668
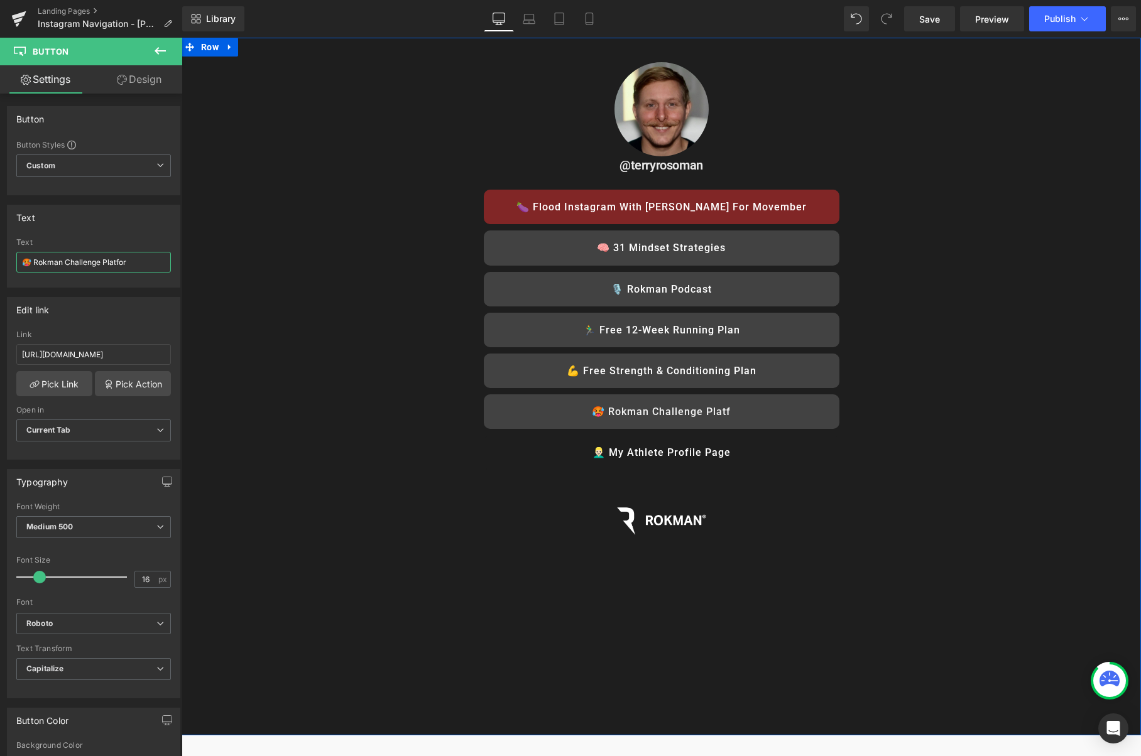
type input "🥵 Rokman Challenge Platform"
click at [927, 192] on div "Image @terryrosoman Heading 🍆 Flood Instagram with Dick Pics for Movember Butto…" at bounding box center [661, 319] width 959 height 525
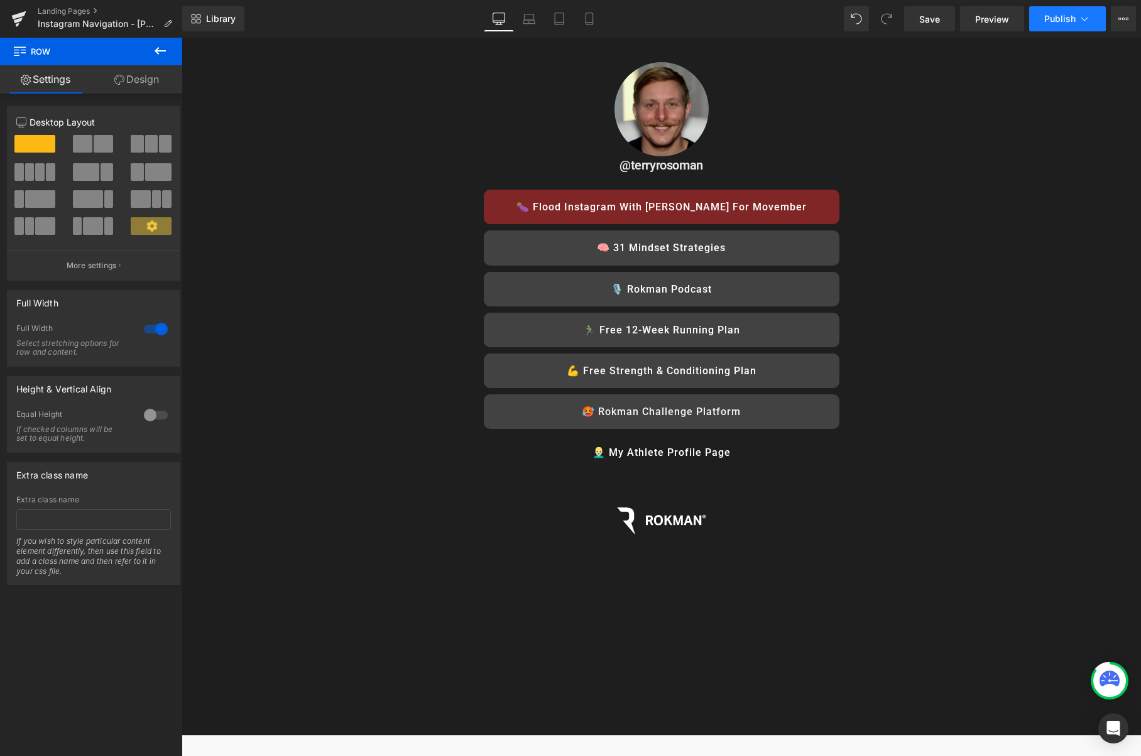
click at [1092, 18] on button "Publish" at bounding box center [1067, 18] width 77 height 25
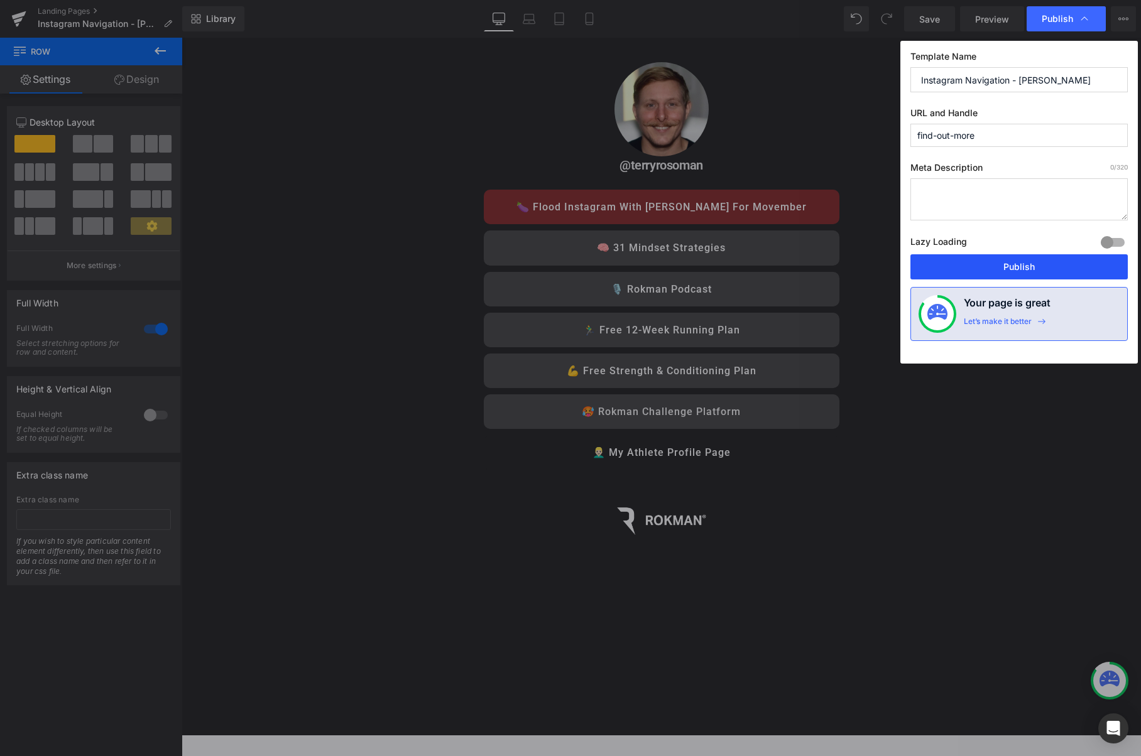
click at [1009, 263] on button "Publish" at bounding box center [1018, 266] width 217 height 25
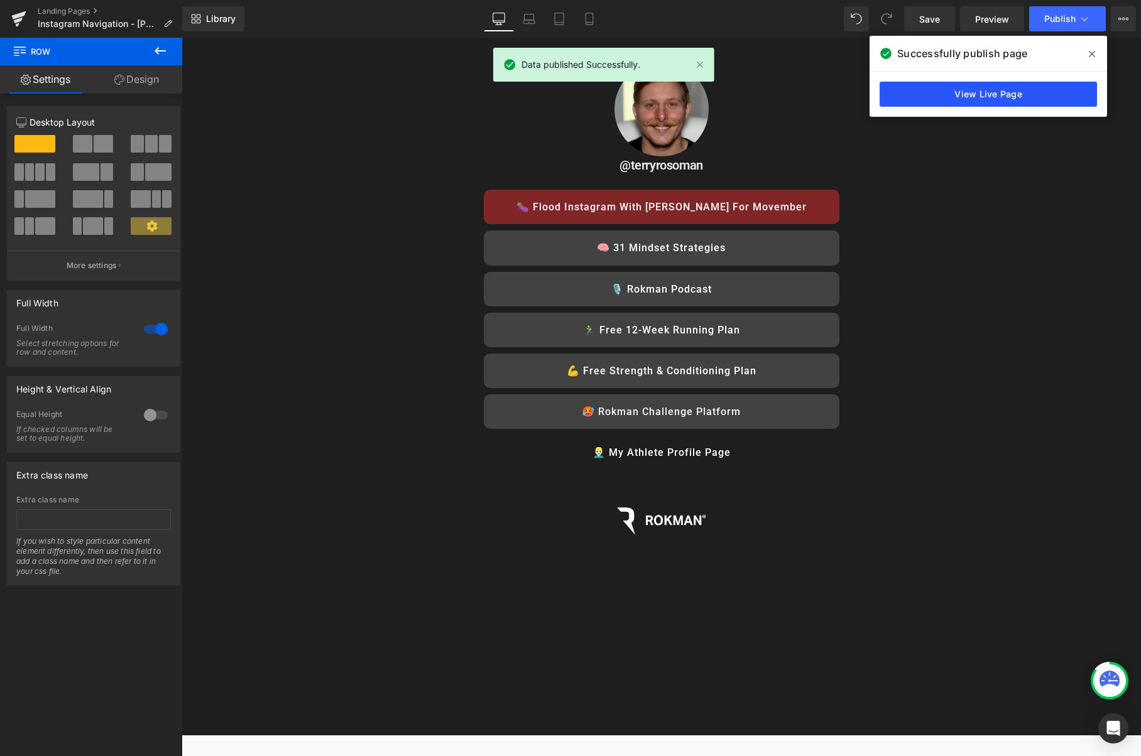
click at [1015, 93] on link "View Live Page" at bounding box center [987, 94] width 217 height 25
